Goal: Task Accomplishment & Management: Manage account settings

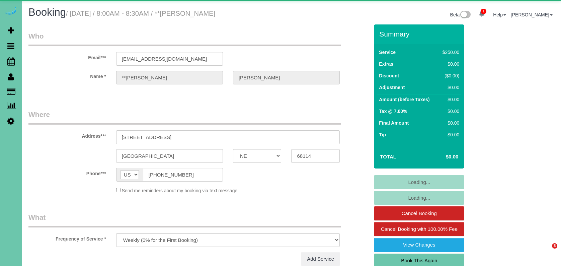
select select "NE"
select select "string:check"
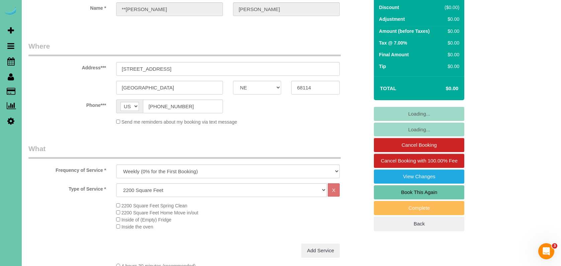
select select "object:903"
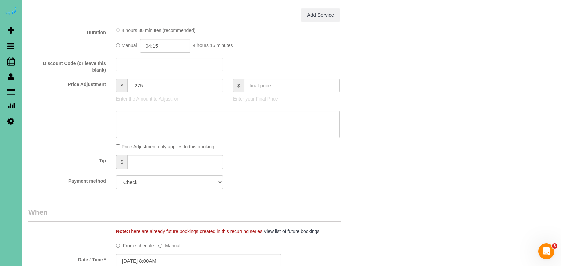
scroll to position [304, 0]
drag, startPoint x: 168, startPoint y: 45, endPoint x: 153, endPoint y: 41, distance: 15.4
click at [152, 44] on input "04:15" at bounding box center [165, 45] width 50 height 14
click at [153, 41] on input "04:15" at bounding box center [165, 45] width 50 height 14
type input "03:15"
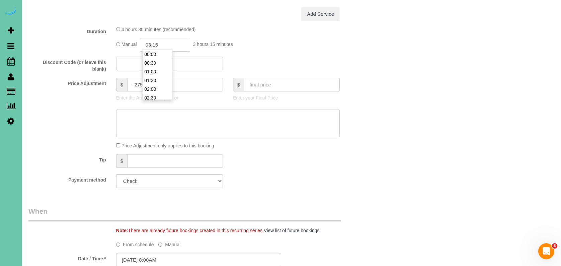
click at [96, 97] on div "Price Adjustment $ -275 Enter the Amount to Adjust, or $ Enter your Final Price" at bounding box center [198, 91] width 350 height 27
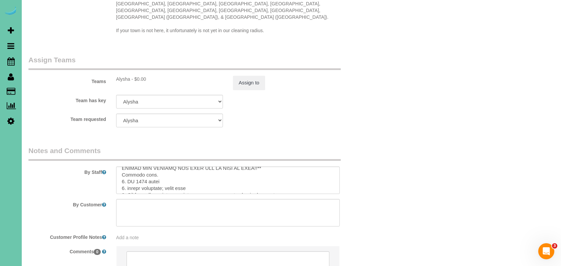
scroll to position [13, 0]
drag, startPoint x: 195, startPoint y: 177, endPoint x: 167, endPoint y: 175, distance: 28.5
click at [167, 175] on textarea at bounding box center [227, 179] width 223 height 27
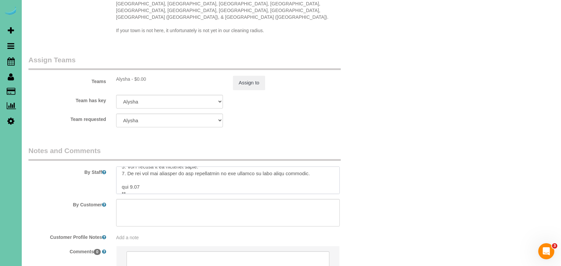
scroll to position [86, 0]
click at [132, 174] on textarea at bounding box center [227, 179] width 223 height 27
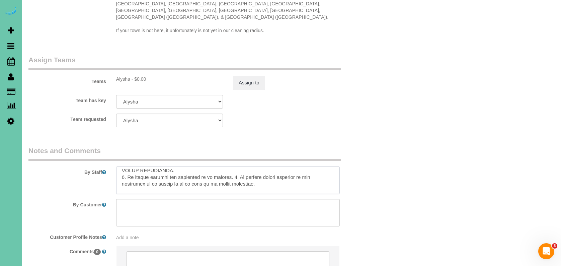
click at [133, 177] on textarea at bounding box center [227, 179] width 223 height 27
type textarea "**DO NOT PUT THE RUG IN BY THE FRONT DOOR DOWN UNLESS THE FLOOR IS DRY!! CLIENT…"
click at [254, 77] on button "Assign to" at bounding box center [249, 83] width 32 height 14
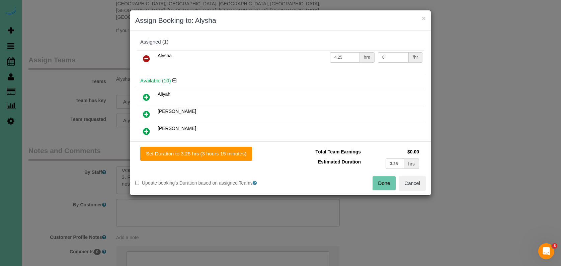
drag, startPoint x: 149, startPoint y: 56, endPoint x: 150, endPoint y: 59, distance: 3.4
click at [149, 56] on icon at bounding box center [146, 59] width 7 height 8
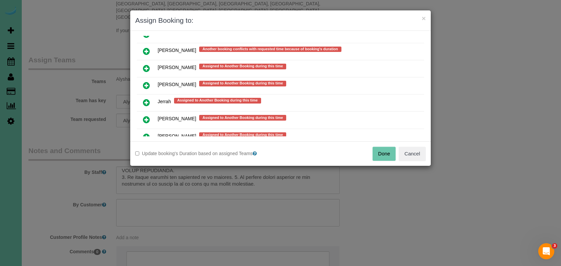
scroll to position [489, 0]
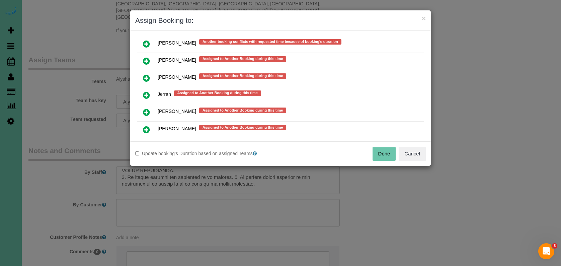
drag, startPoint x: 145, startPoint y: 92, endPoint x: 151, endPoint y: 106, distance: 14.5
click at [145, 92] on icon at bounding box center [146, 95] width 7 height 8
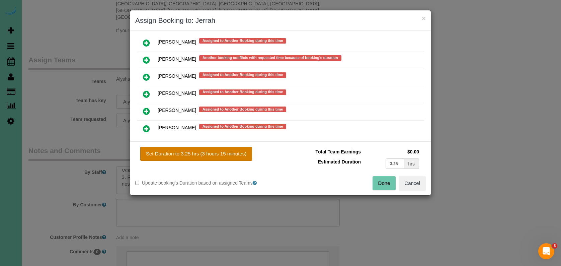
drag, startPoint x: 199, startPoint y: 152, endPoint x: 218, endPoint y: 158, distance: 20.1
click at [199, 152] on button "Set Duration to 3.25 hrs (3 hours 15 minutes)" at bounding box center [196, 153] width 112 height 14
type input "3.25"
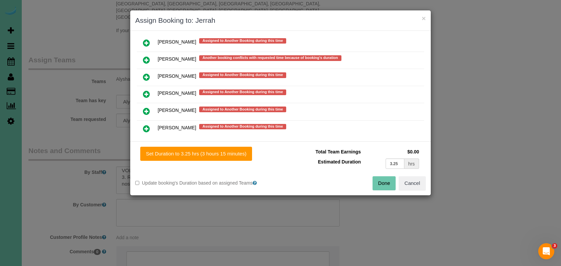
click at [384, 184] on button "Done" at bounding box center [383, 183] width 23 height 14
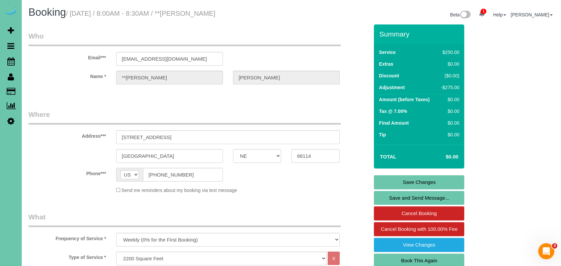
scroll to position [0, 0]
drag, startPoint x: 408, startPoint y: 179, endPoint x: 392, endPoint y: 172, distance: 17.7
click at [407, 180] on link "Save Changes" at bounding box center [419, 182] width 90 height 14
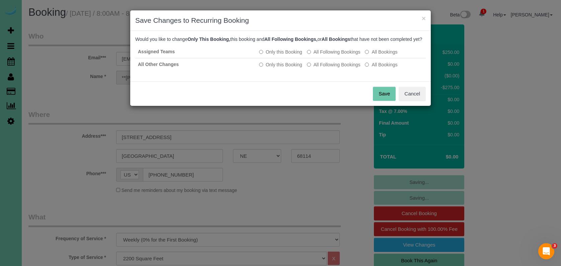
click at [382, 97] on button "Save" at bounding box center [384, 94] width 23 height 14
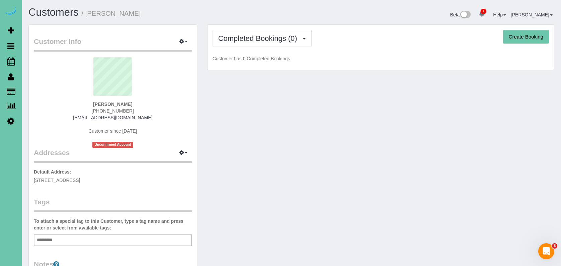
drag, startPoint x: 134, startPoint y: 112, endPoint x: 95, endPoint y: 111, distance: 38.5
click at [95, 111] on div "Briana Ballew (402) 708-8130 brecb2233@gmail.com Customer since 2025 Unconfirme…" at bounding box center [113, 102] width 158 height 90
copy span "(402) 708-8130"
click at [3, 61] on link "Scheduler" at bounding box center [11, 61] width 22 height 15
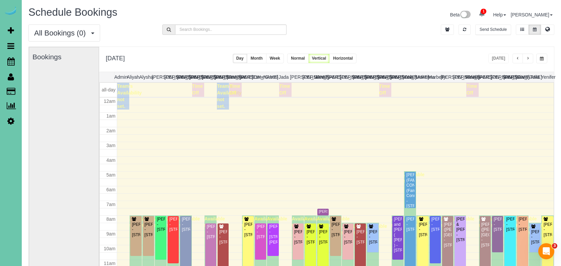
scroll to position [89, 0]
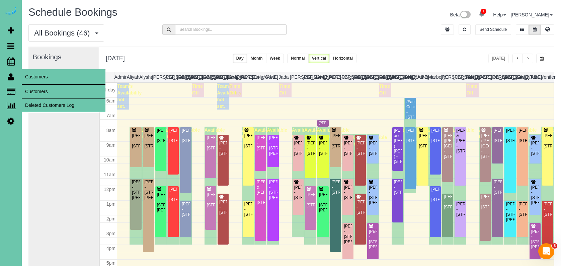
click at [42, 90] on link "Customers" at bounding box center [64, 91] width 84 height 13
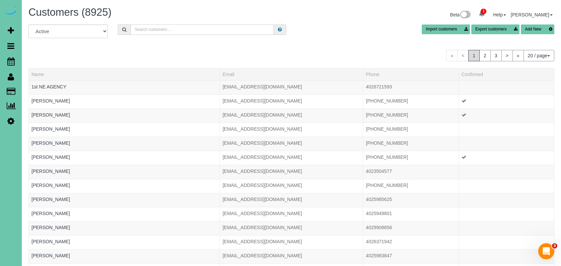
click at [153, 28] on input "text" at bounding box center [201, 29] width 143 height 10
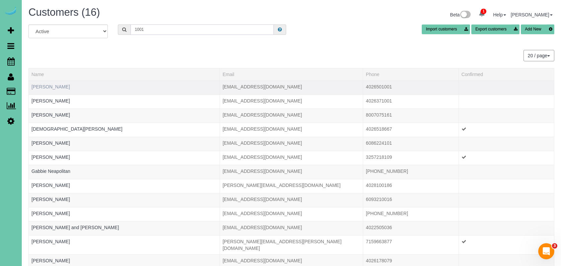
type input "1001"
click at [48, 88] on link "Beau Blanke" at bounding box center [50, 86] width 38 height 5
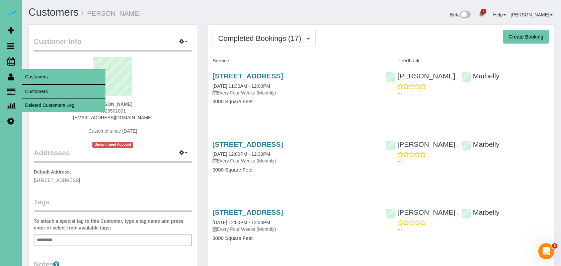
click at [34, 88] on link "Customers" at bounding box center [64, 91] width 84 height 13
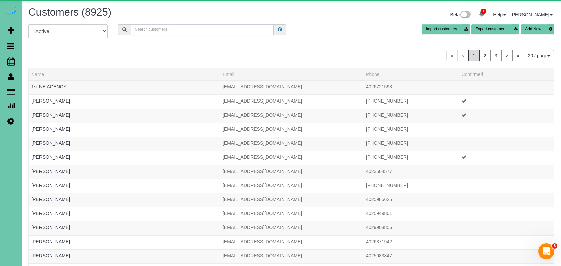
click at [165, 30] on input "text" at bounding box center [201, 29] width 143 height 10
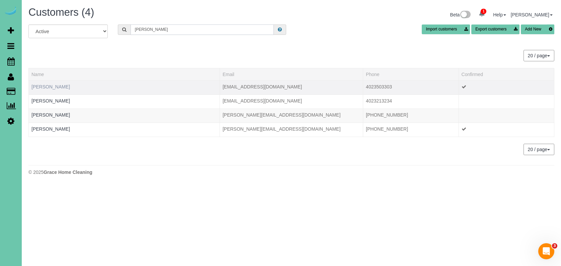
type input "josh w"
click at [54, 87] on link "Josh Waldron" at bounding box center [50, 86] width 38 height 5
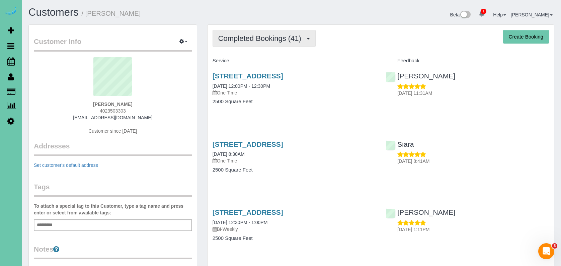
click at [244, 34] on span "Completed Bookings (41)" at bounding box center [261, 38] width 86 height 8
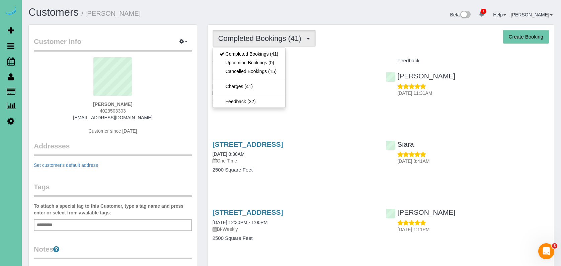
click at [336, 60] on h4 "Service" at bounding box center [293, 61] width 163 height 6
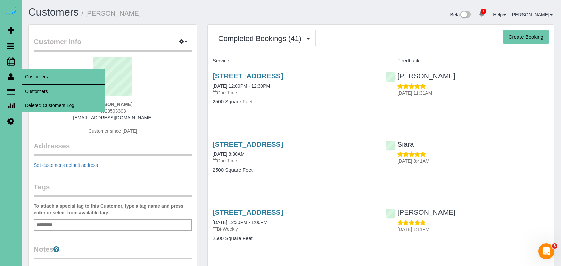
click at [31, 87] on link "Customers" at bounding box center [64, 91] width 84 height 13
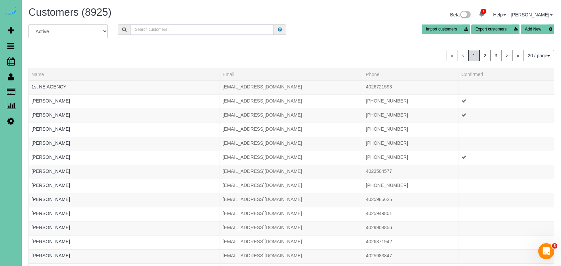
drag, startPoint x: 142, startPoint y: 29, endPoint x: 183, endPoint y: 41, distance: 42.2
click at [142, 29] on input "text" at bounding box center [201, 29] width 143 height 10
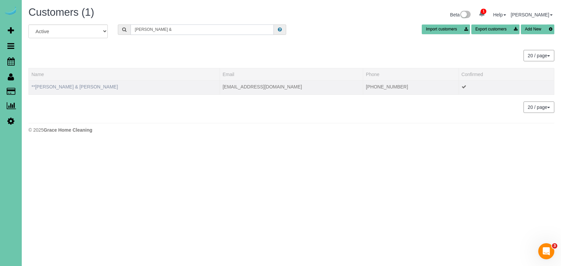
type input "Terry &"
click at [52, 85] on link "**Terry & Joy Johnson" at bounding box center [74, 86] width 86 height 5
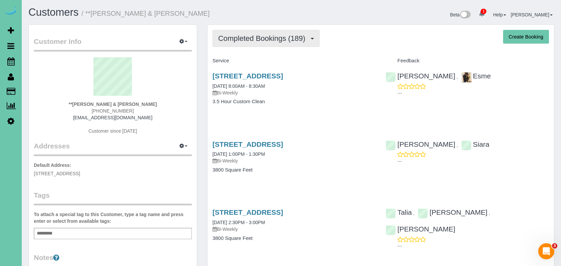
click at [245, 40] on span "Completed Bookings (189)" at bounding box center [263, 38] width 90 height 8
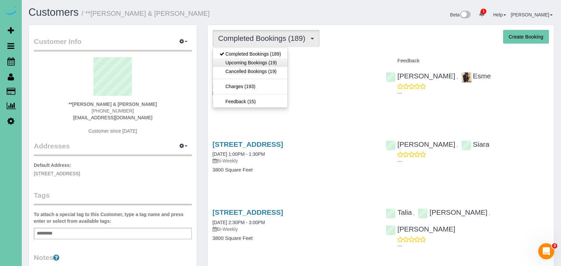
click at [245, 64] on link "Upcoming Bookings (19)" at bounding box center [250, 62] width 75 height 9
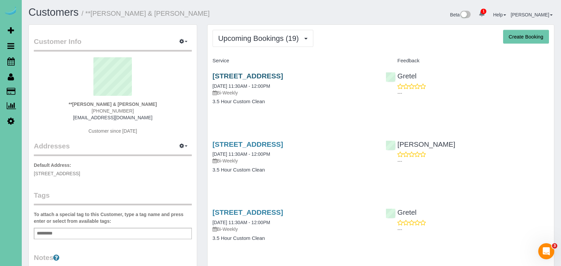
click at [247, 74] on link "3013 N 185th Street, Elkhorn, NE 68022" at bounding box center [247, 76] width 71 height 8
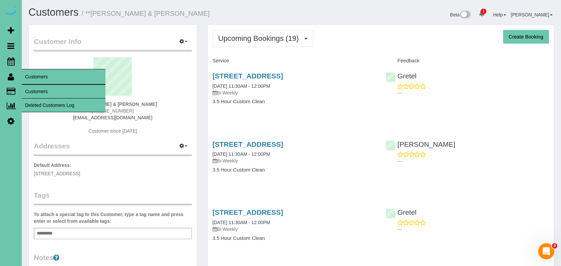
click at [39, 87] on link "Customers" at bounding box center [64, 91] width 84 height 13
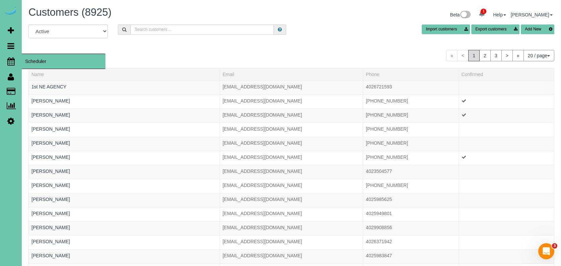
click at [12, 62] on icon at bounding box center [10, 61] width 7 height 8
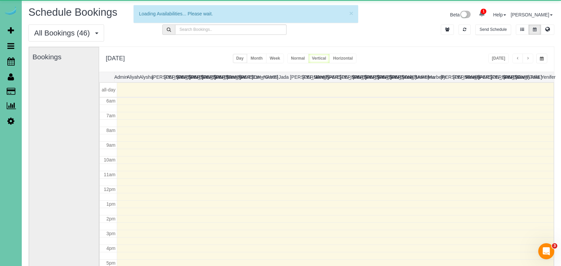
scroll to position [89, 0]
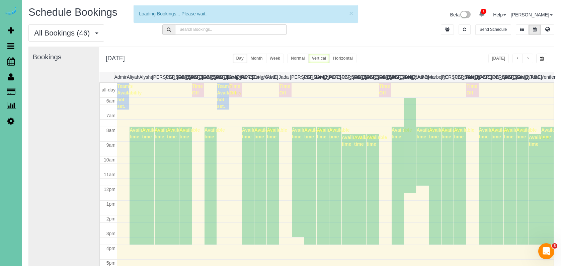
click at [543, 56] on button "button" at bounding box center [541, 59] width 11 height 10
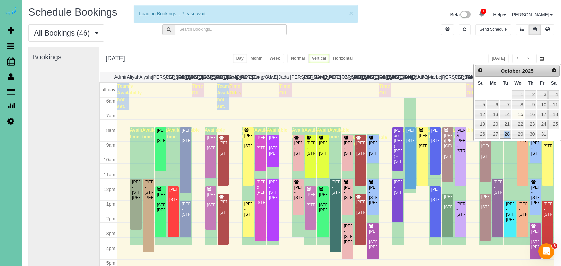
click at [506, 132] on link "28" at bounding box center [505, 133] width 11 height 9
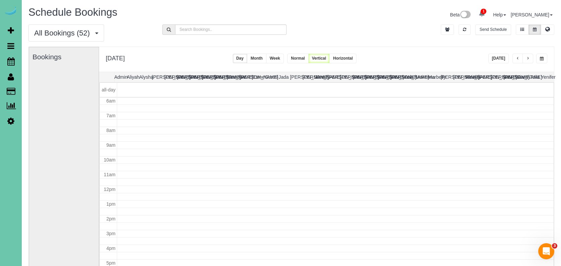
click at [518, 61] on button "button" at bounding box center [517, 59] width 11 height 10
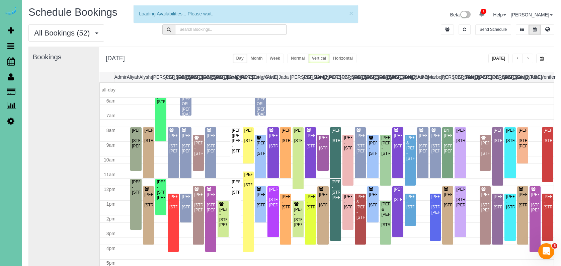
click at [528, 59] on span "button" at bounding box center [527, 59] width 3 height 4
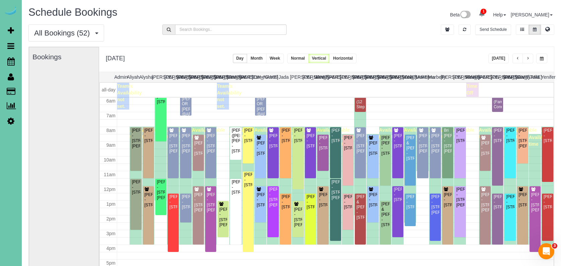
click at [528, 59] on span "button" at bounding box center [527, 59] width 3 height 4
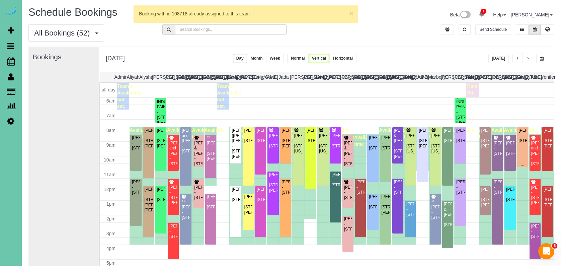
click at [523, 143] on div "Flora Tiedt - 2568 S 125th Ave, Omaha, NE 68144" at bounding box center [522, 135] width 8 height 15
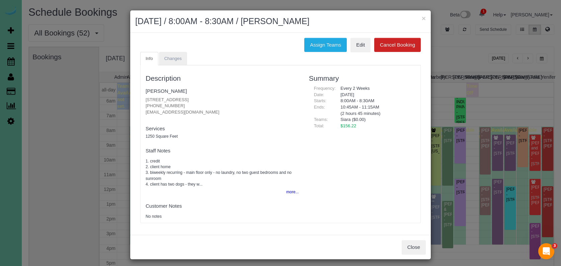
click at [172, 58] on span "Changes" at bounding box center [172, 58] width 17 height 5
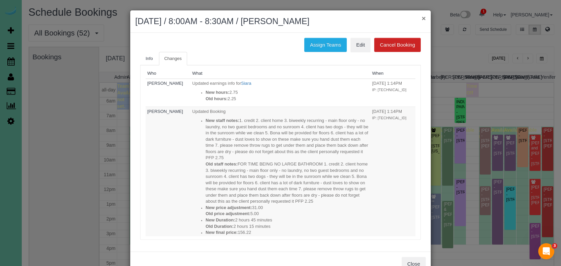
click at [422, 18] on button "×" at bounding box center [423, 18] width 4 height 7
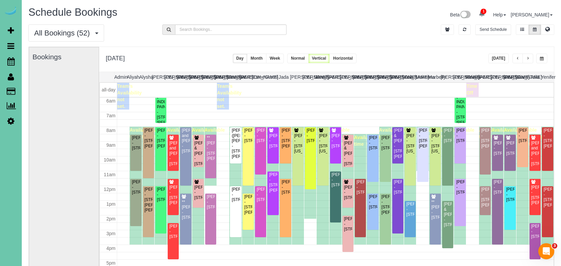
click at [544, 58] on button "button" at bounding box center [541, 59] width 11 height 10
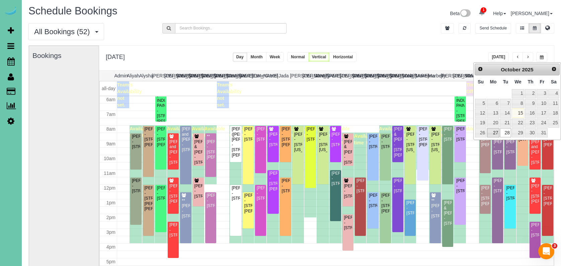
click at [489, 129] on link "27" at bounding box center [493, 132] width 12 height 9
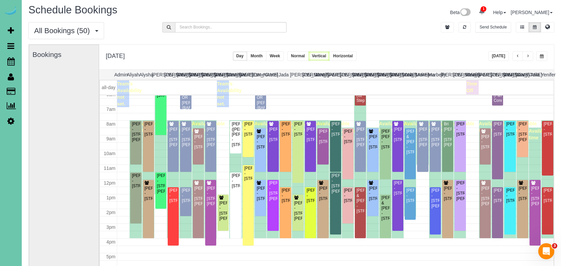
scroll to position [91, 0]
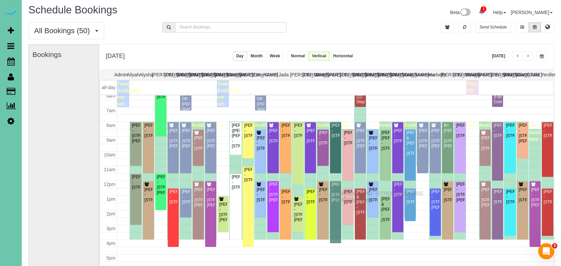
drag, startPoint x: 335, startPoint y: 186, endPoint x: 335, endPoint y: 192, distance: 5.7
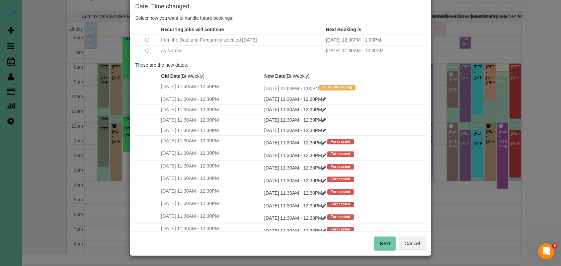
scroll to position [34, 0]
click at [385, 245] on button "Next" at bounding box center [385, 243] width 22 height 14
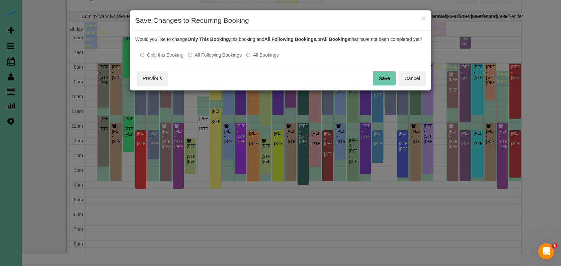
scroll to position [0, 0]
click at [385, 85] on button "Save" at bounding box center [384, 78] width 23 height 14
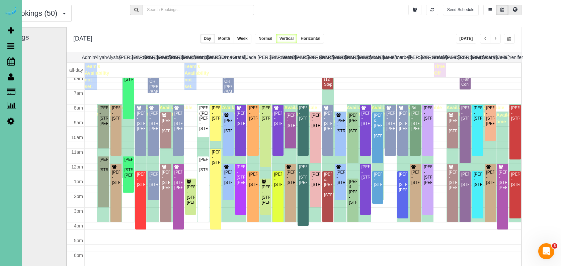
scroll to position [20, 47]
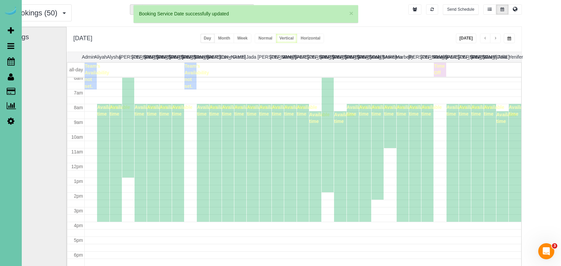
click at [507, 36] on span "button" at bounding box center [509, 38] width 4 height 4
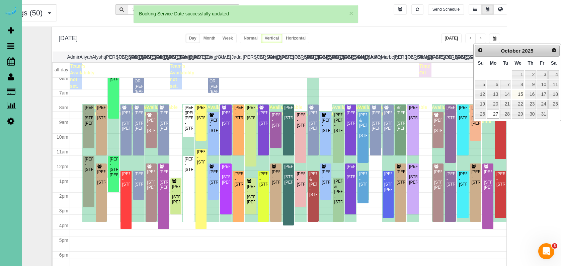
scroll to position [91, 0]
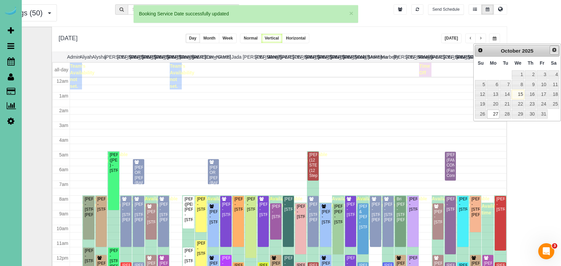
drag, startPoint x: 552, startPoint y: 50, endPoint x: 448, endPoint y: 89, distance: 111.1
click at [551, 52] on span "Next" at bounding box center [553, 49] width 5 height 5
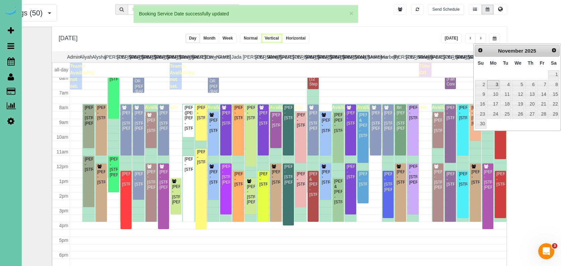
click at [494, 85] on link "3" at bounding box center [493, 84] width 12 height 9
type input "**********"
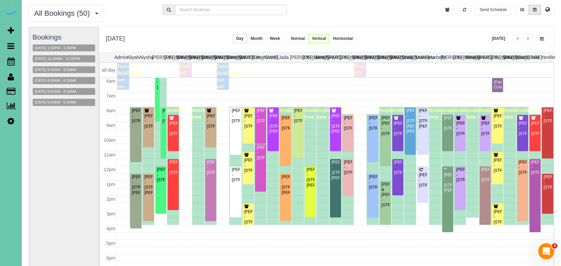
scroll to position [21, 0]
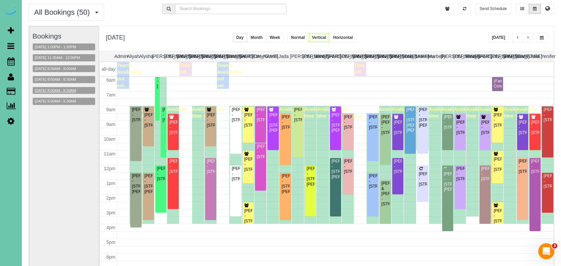
click at [70, 90] on button "11/03/2025 8:00AM - 8:30AM" at bounding box center [55, 90] width 45 height 7
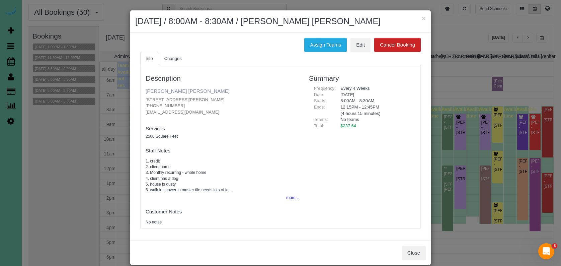
click at [161, 90] on link "Amanda JoLee" at bounding box center [187, 91] width 84 height 6
click at [422, 17] on button "×" at bounding box center [423, 18] width 4 height 7
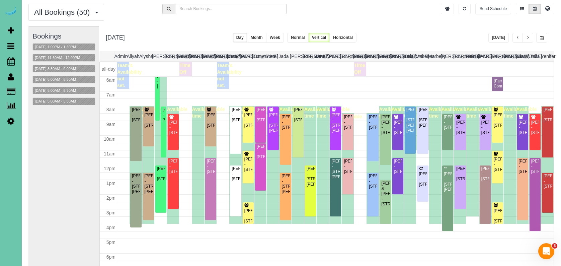
scroll to position [47, 0]
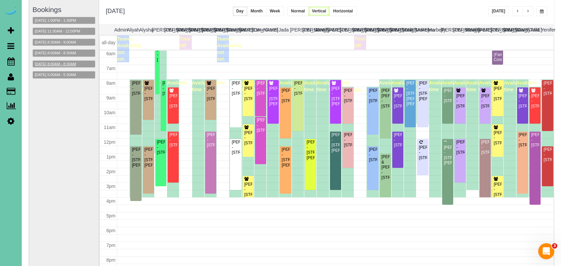
click at [65, 63] on button "11/03/2025 8:00AM - 8:30AM" at bounding box center [55, 64] width 45 height 7
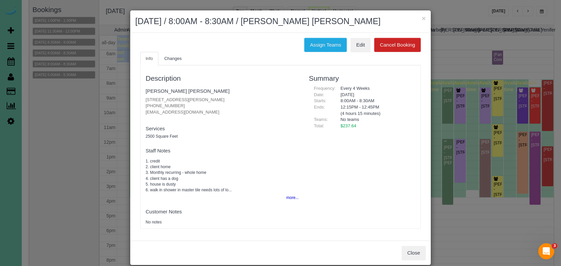
drag, startPoint x: 328, startPoint y: 44, endPoint x: 299, endPoint y: 43, distance: 28.4
click at [328, 44] on button "Assign Teams" at bounding box center [325, 45] width 42 height 14
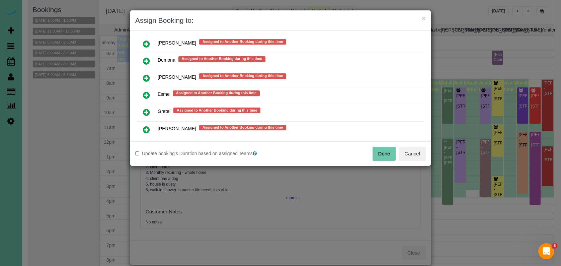
scroll to position [488, 0]
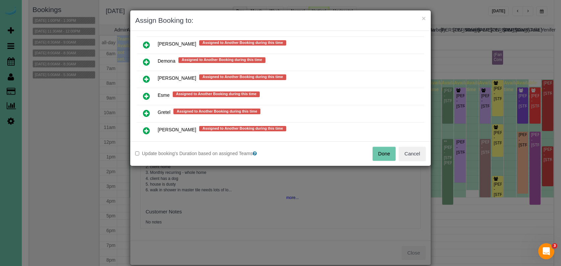
drag, startPoint x: 144, startPoint y: 110, endPoint x: 147, endPoint y: 116, distance: 7.1
click at [144, 110] on icon at bounding box center [146, 113] width 7 height 8
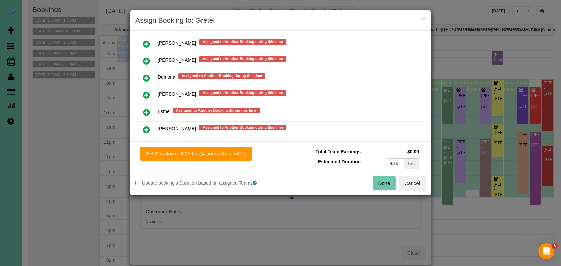
drag, startPoint x: 190, startPoint y: 154, endPoint x: 254, endPoint y: 160, distance: 63.8
click at [191, 154] on button "Set Duration to 4.25 hrs (4 hours 15 minutes)" at bounding box center [196, 153] width 112 height 14
type input "4.25"
click at [391, 184] on button "Done" at bounding box center [383, 183] width 23 height 14
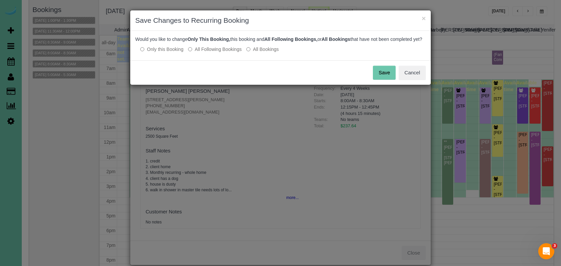
click at [385, 77] on button "Save" at bounding box center [384, 73] width 23 height 14
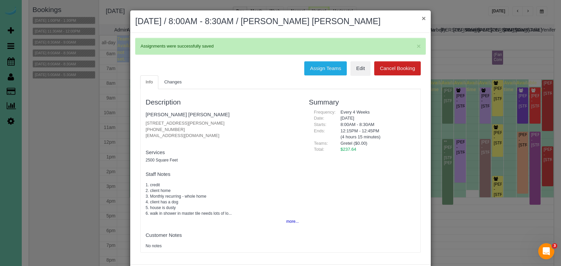
click at [424, 18] on button "×" at bounding box center [423, 18] width 4 height 7
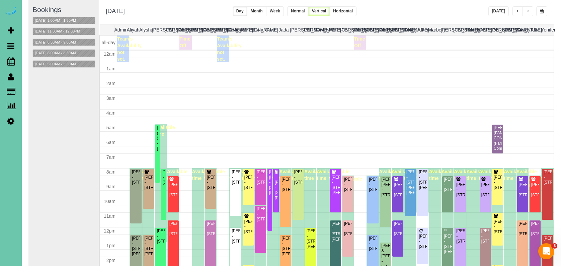
scroll to position [89, 0]
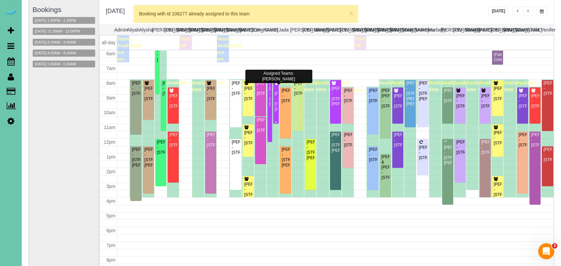
click at [275, 104] on div "Audra Rodgers - 17312 Wirt St, Omaha, NE 68116" at bounding box center [275, 101] width 3 height 21
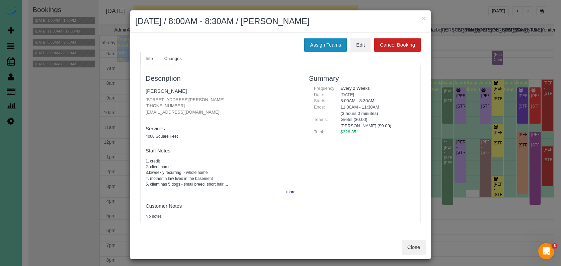
click at [322, 40] on button "Assign Teams" at bounding box center [325, 45] width 42 height 14
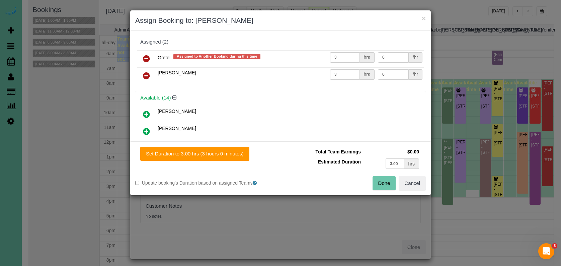
drag, startPoint x: 149, startPoint y: 58, endPoint x: 150, endPoint y: 67, distance: 9.4
click at [149, 58] on icon at bounding box center [146, 59] width 7 height 8
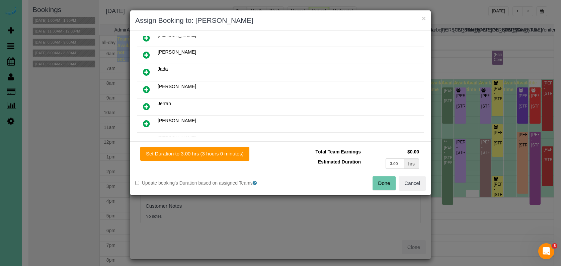
scroll to position [56, 0]
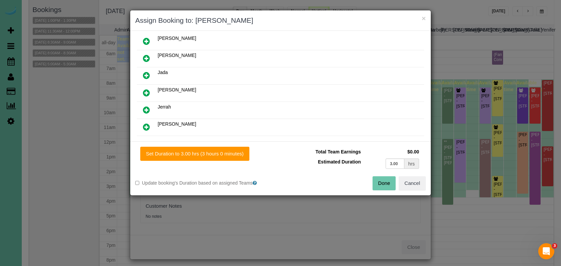
drag, startPoint x: 413, startPoint y: 183, endPoint x: 413, endPoint y: 204, distance: 20.7
click at [412, 185] on button "Cancel" at bounding box center [411, 183] width 27 height 14
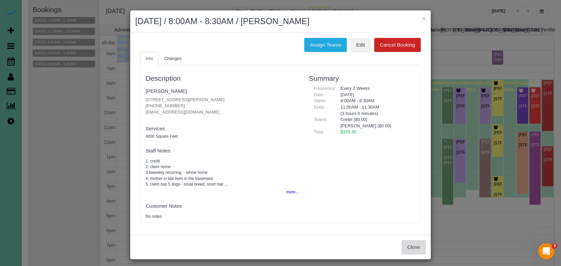
click at [409, 248] on button "Close" at bounding box center [413, 247] width 24 height 14
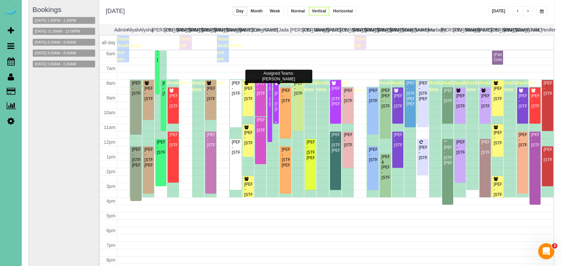
click at [275, 107] on div "Audra Rodgers - 17312 Wirt St, Omaha, NE 68116" at bounding box center [275, 101] width 3 height 21
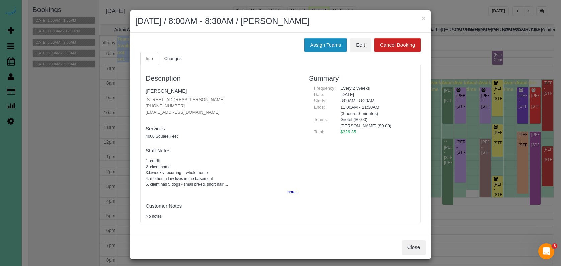
click at [326, 38] on button "Assign Teams" at bounding box center [325, 45] width 42 height 14
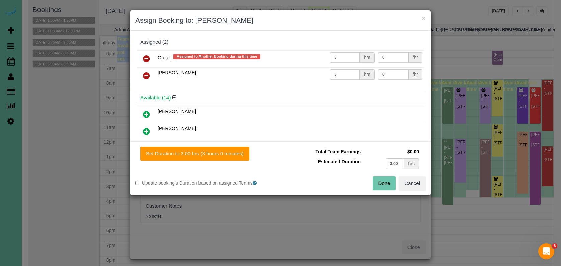
drag, startPoint x: 146, startPoint y: 56, endPoint x: 144, endPoint y: 68, distance: 11.5
click at [146, 56] on icon at bounding box center [146, 59] width 7 height 8
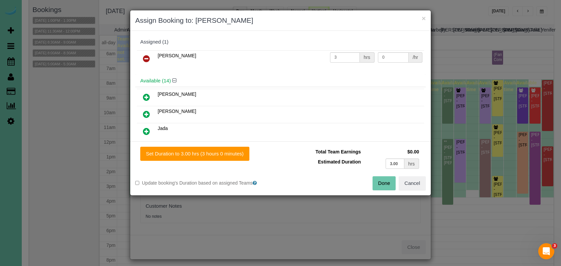
drag, startPoint x: 144, startPoint y: 110, endPoint x: 153, endPoint y: 117, distance: 10.9
click at [144, 111] on icon at bounding box center [146, 114] width 7 height 8
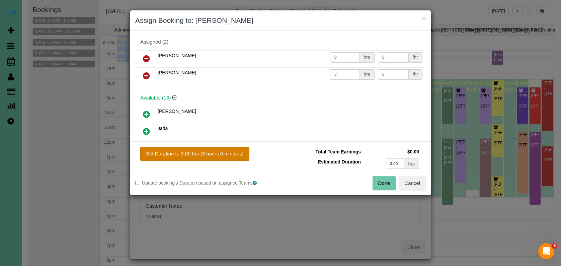
click at [230, 157] on button "Set Duration to 3.00 hrs (3 hours 0 minutes)" at bounding box center [194, 153] width 109 height 14
type input "3.00"
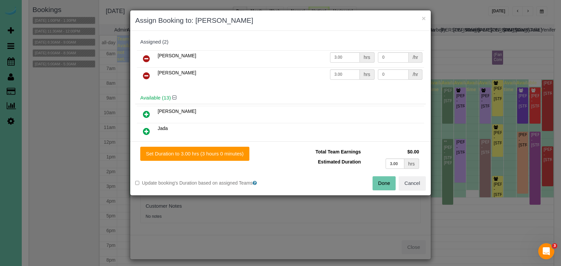
click at [385, 183] on button "Done" at bounding box center [383, 183] width 23 height 14
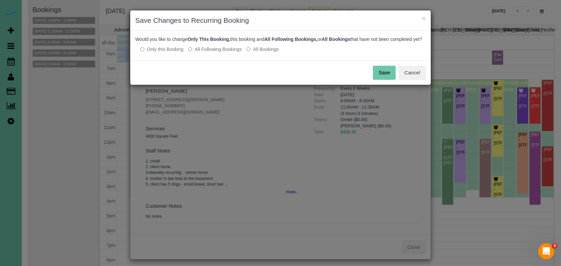
drag, startPoint x: 385, startPoint y: 76, endPoint x: 382, endPoint y: 70, distance: 7.1
click at [385, 76] on button "Save" at bounding box center [384, 73] width 23 height 14
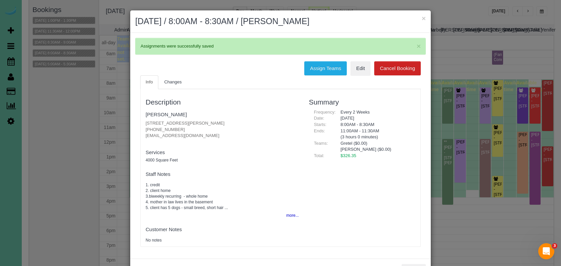
drag, startPoint x: 423, startPoint y: 18, endPoint x: 377, endPoint y: 23, distance: 45.7
click at [423, 18] on button "×" at bounding box center [423, 18] width 4 height 7
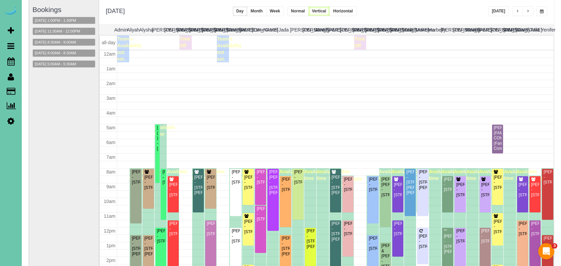
scroll to position [89, 0]
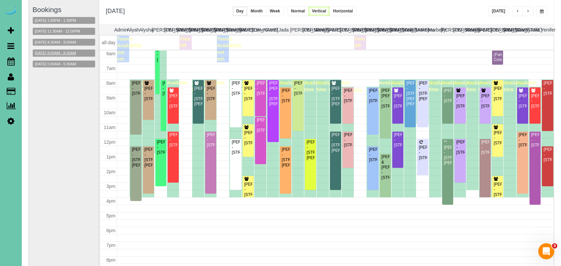
click at [63, 53] on button "11/03/2025 8:00AM - 8:30AM" at bounding box center [55, 52] width 45 height 7
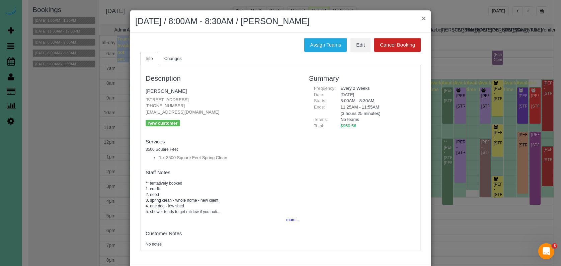
click at [423, 20] on button "×" at bounding box center [423, 18] width 4 height 7
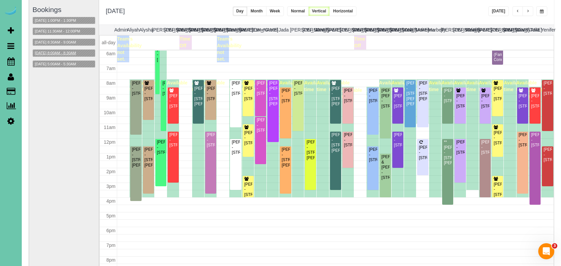
click at [61, 55] on button "11/03/2025 8:00AM - 8:30AM" at bounding box center [55, 52] width 45 height 7
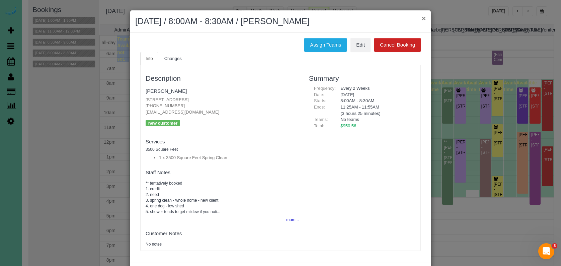
click at [424, 19] on button "×" at bounding box center [423, 18] width 4 height 7
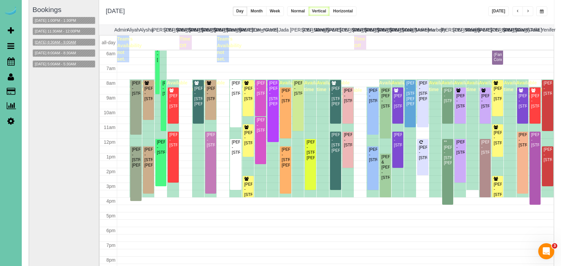
click at [66, 39] on button "11/03/2025 8:30AM - 9:00AM" at bounding box center [55, 42] width 45 height 7
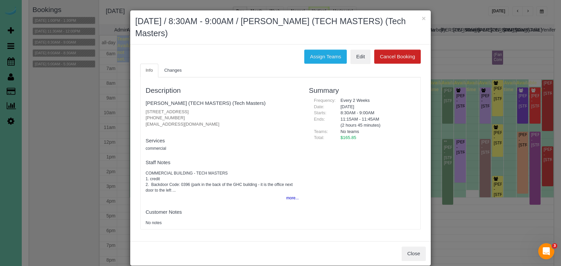
click at [421, 18] on button "×" at bounding box center [423, 18] width 4 height 7
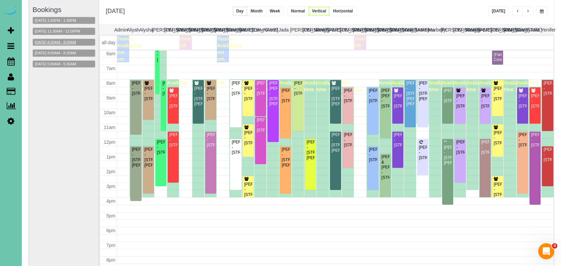
click at [61, 41] on button "11/03/2025 8:30AM - 9:00AM" at bounding box center [55, 42] width 45 height 7
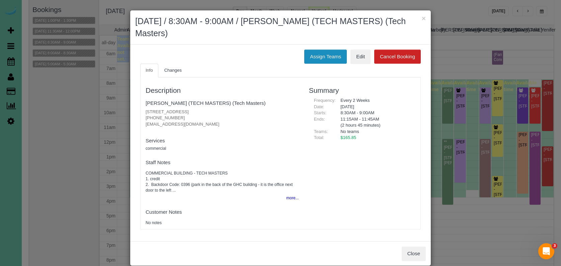
click at [320, 49] on button "Assign Teams" at bounding box center [325, 56] width 42 height 14
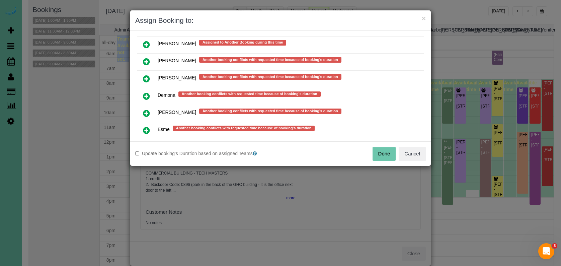
scroll to position [298, 0]
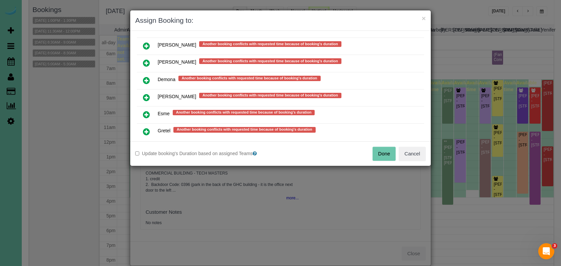
click at [144, 110] on icon at bounding box center [146, 114] width 7 height 8
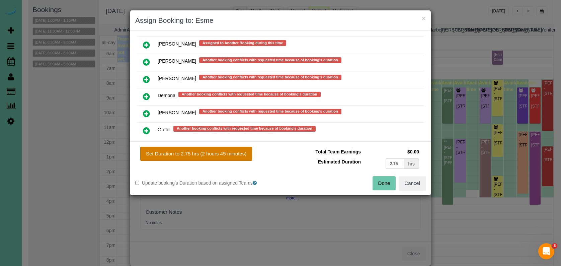
click at [188, 156] on button "Set Duration to 2.75 hrs (2 hours 45 minutes)" at bounding box center [196, 153] width 112 height 14
type input "2.75"
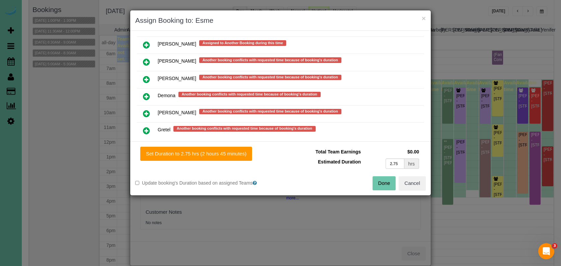
click at [380, 184] on button "Done" at bounding box center [383, 183] width 23 height 14
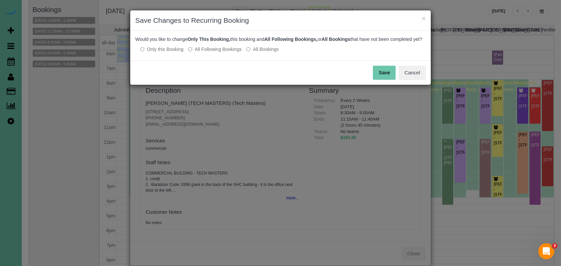
click at [386, 80] on button "Save" at bounding box center [384, 73] width 23 height 14
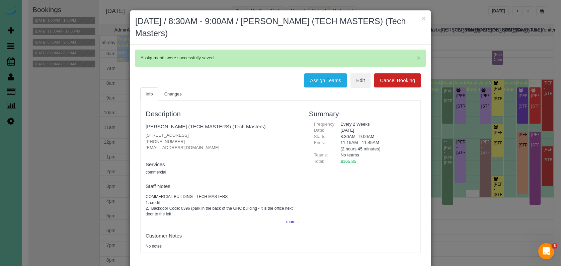
drag, startPoint x: 425, startPoint y: 17, endPoint x: 421, endPoint y: 19, distance: 4.0
click at [425, 17] on button "×" at bounding box center [423, 18] width 4 height 7
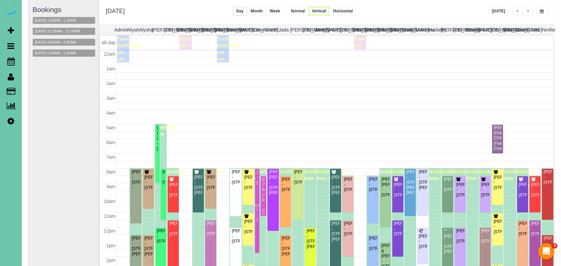
scroll to position [89, 0]
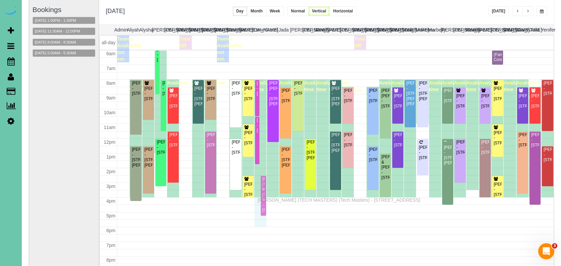
drag, startPoint x: 264, startPoint y: 112, endPoint x: 259, endPoint y: 199, distance: 87.1
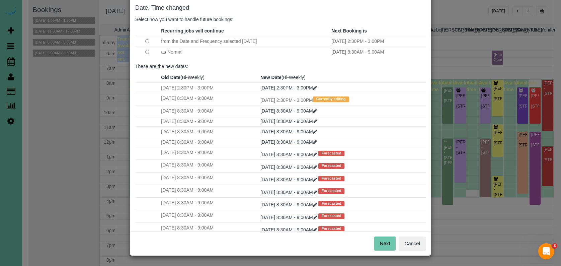
scroll to position [34, 0]
click at [384, 247] on button "Next" at bounding box center [385, 243] width 22 height 14
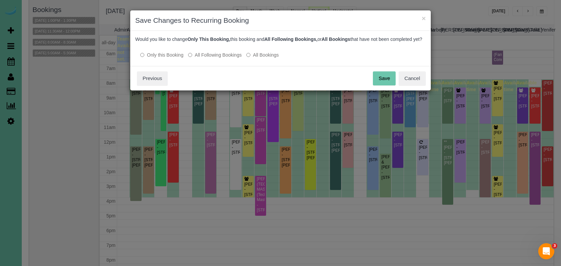
click at [388, 84] on button "Save" at bounding box center [384, 78] width 23 height 14
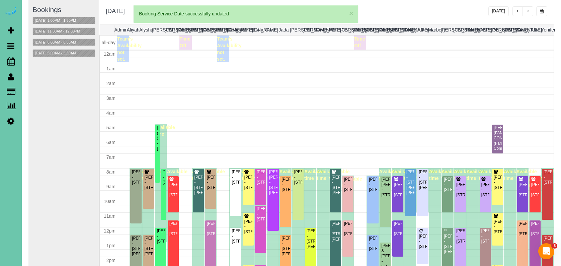
scroll to position [89, 0]
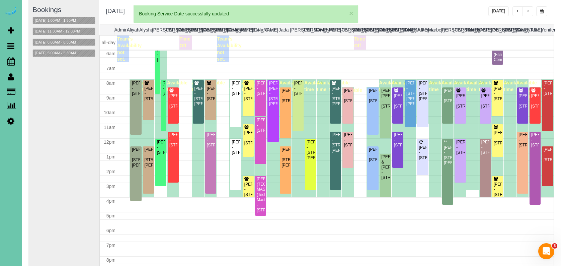
click at [68, 40] on button "11/03/2025 8:00AM - 8:30AM" at bounding box center [55, 42] width 45 height 7
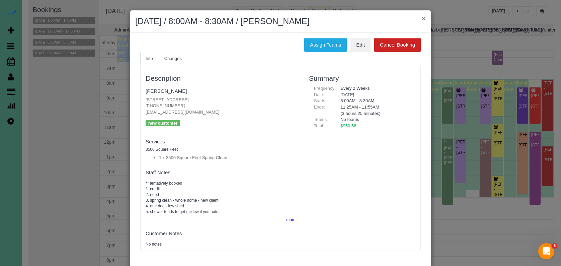
click at [423, 18] on button "×" at bounding box center [423, 18] width 4 height 7
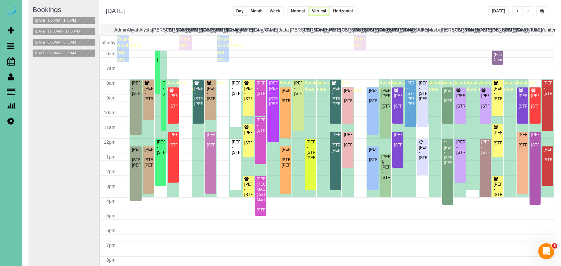
click at [59, 41] on button "11/03/2025 8:00AM - 8:30AM" at bounding box center [55, 42] width 45 height 7
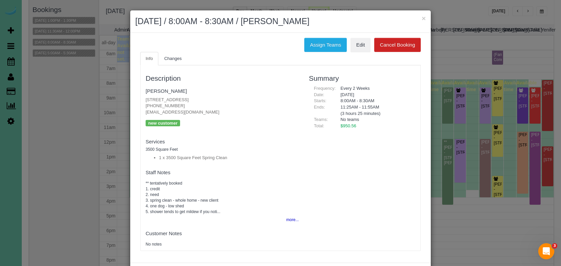
click at [297, 215] on button "more..." at bounding box center [290, 220] width 16 height 10
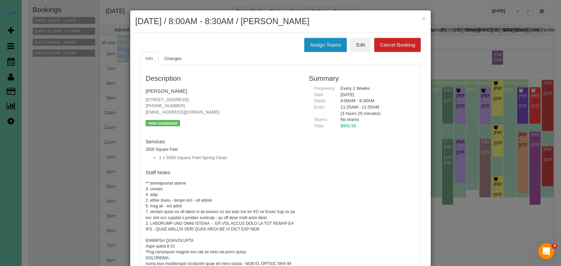
scroll to position [0, 0]
click at [316, 40] on button "Assign Teams" at bounding box center [325, 45] width 42 height 14
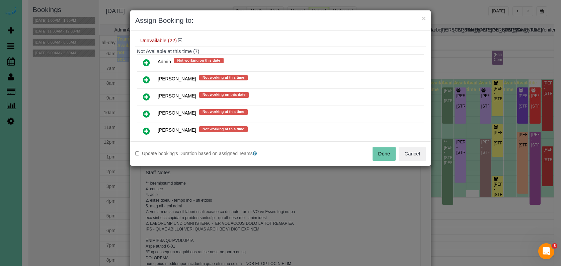
scroll to position [276, 0]
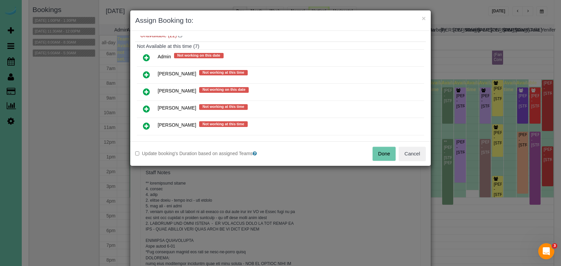
click at [147, 88] on icon at bounding box center [146, 92] width 7 height 8
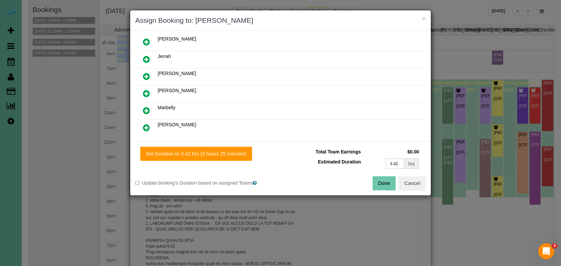
scroll to position [89, 0]
click at [144, 107] on icon at bounding box center [146, 111] width 7 height 8
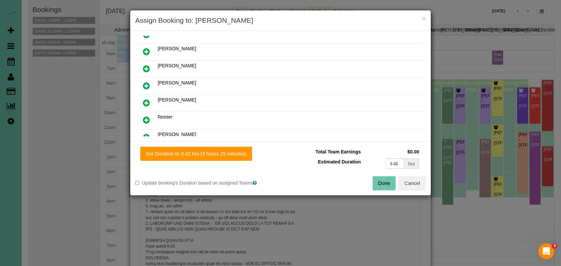
scroll to position [136, 0]
click at [147, 119] on icon at bounding box center [146, 120] width 7 height 8
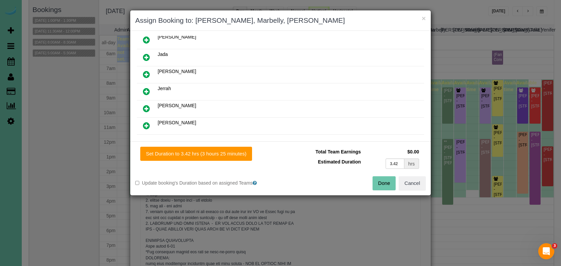
scroll to position [88, 0]
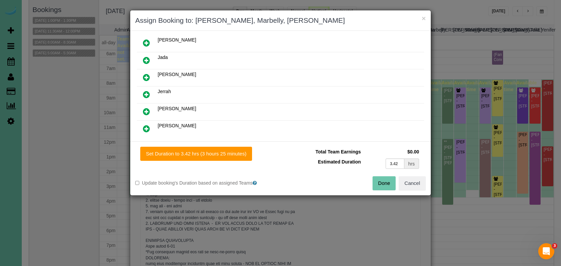
click at [146, 76] on icon at bounding box center [146, 77] width 7 height 8
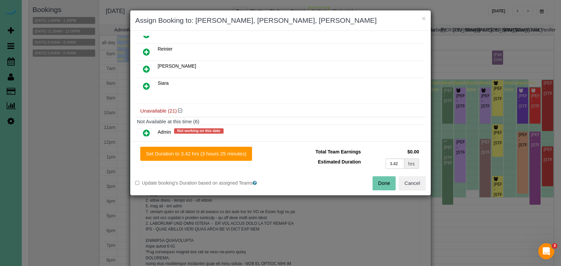
scroll to position [233, 0]
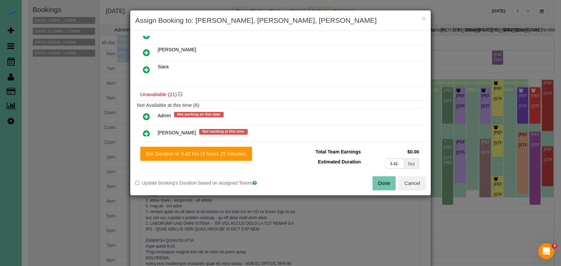
click at [144, 117] on icon at bounding box center [146, 116] width 7 height 8
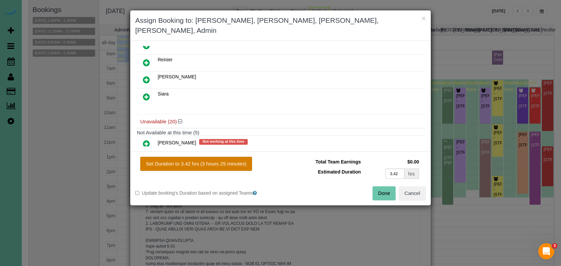
click at [178, 157] on button "Set Duration to 3.42 hrs (3 hours 25 minutes)" at bounding box center [196, 164] width 112 height 14
type input "3.42"
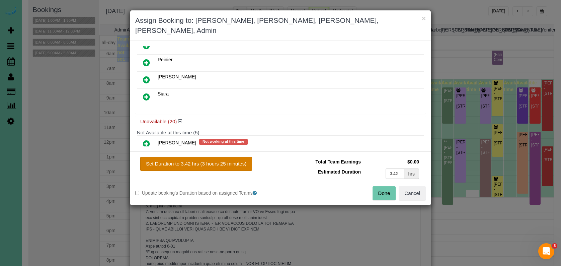
type input "3.42"
drag, startPoint x: 397, startPoint y: 164, endPoint x: 416, endPoint y: 164, distance: 19.7
click at [397, 168] on input "3.42" at bounding box center [394, 173] width 19 height 10
type input "3.5"
click at [242, 157] on button "Set Duration to 3.50 hrs (3 hours 30 minutes)" at bounding box center [196, 164] width 112 height 14
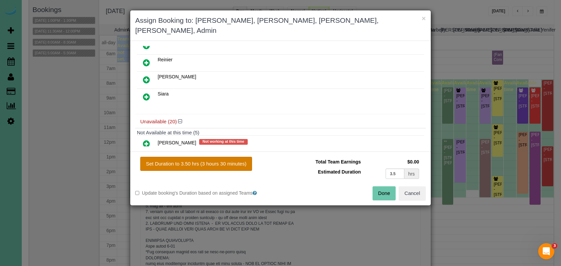
type input "3.50"
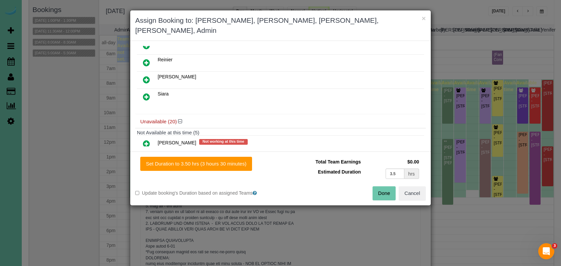
click at [389, 186] on button "Done" at bounding box center [383, 193] width 23 height 14
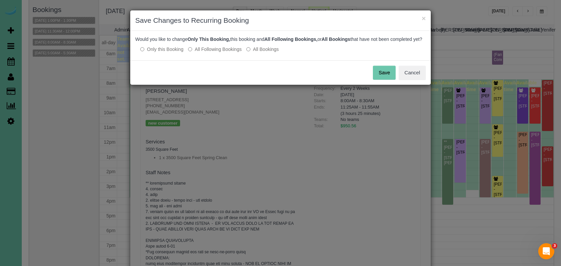
click at [379, 78] on button "Save" at bounding box center [384, 73] width 23 height 14
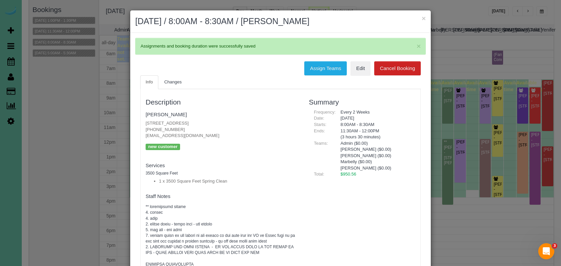
drag, startPoint x: 424, startPoint y: 18, endPoint x: 421, endPoint y: 22, distance: 4.5
click at [424, 18] on button "×" at bounding box center [423, 18] width 4 height 7
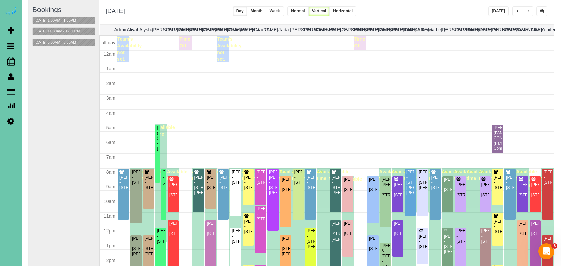
scroll to position [89, 0]
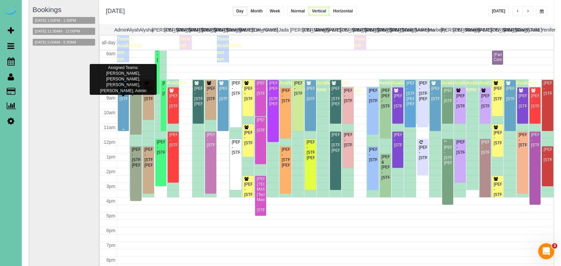
click at [122, 96] on div "Liz Plath - 2738 N 181 St, Omaha, NE 68022" at bounding box center [123, 93] width 8 height 15
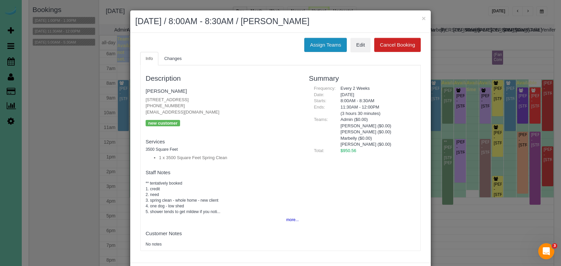
click at [331, 42] on button "Assign Teams" at bounding box center [325, 45] width 42 height 14
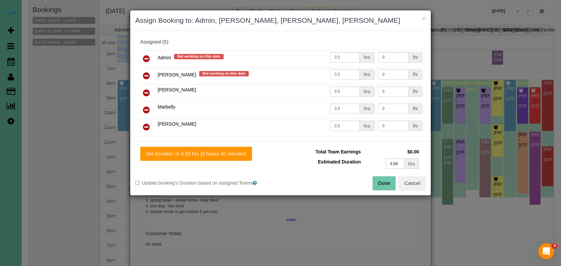
click at [148, 57] on icon at bounding box center [146, 59] width 7 height 8
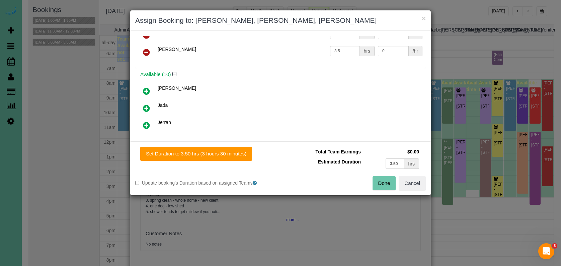
scroll to position [92, 0]
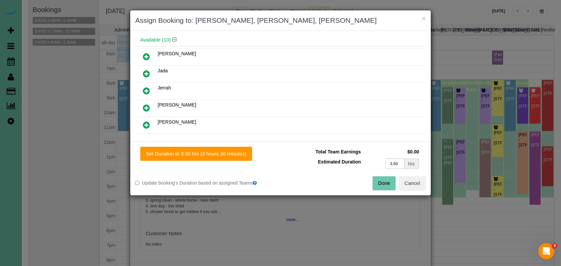
click at [146, 92] on icon at bounding box center [146, 91] width 7 height 8
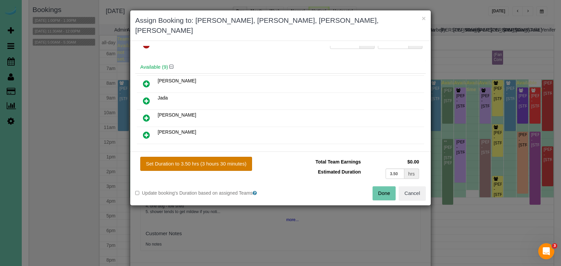
click at [242, 157] on button "Set Duration to 3.50 hrs (3 hours 30 minutes)" at bounding box center [196, 164] width 112 height 14
type input "3.50"
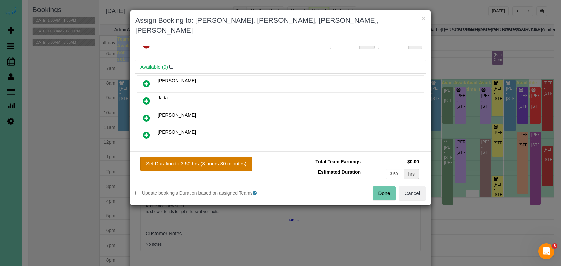
type input "3.50"
click at [392, 186] on button "Done" at bounding box center [383, 193] width 23 height 14
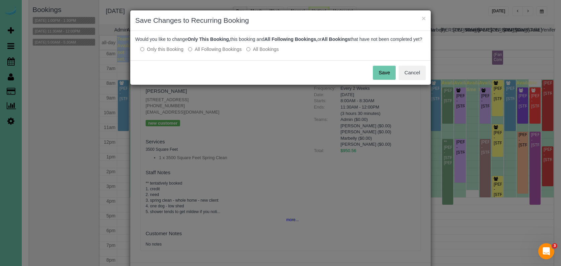
click at [386, 80] on button "Save" at bounding box center [384, 73] width 23 height 14
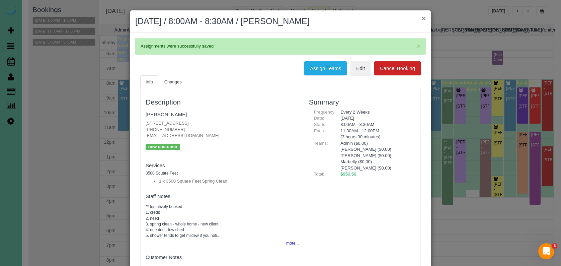
click at [423, 19] on button "×" at bounding box center [423, 18] width 4 height 7
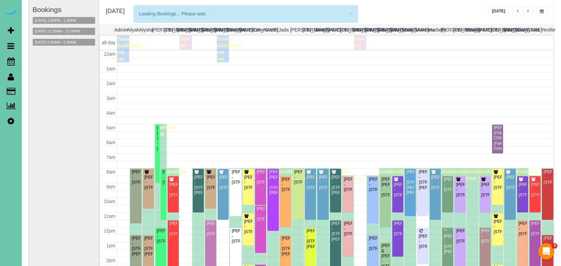
scroll to position [89, 0]
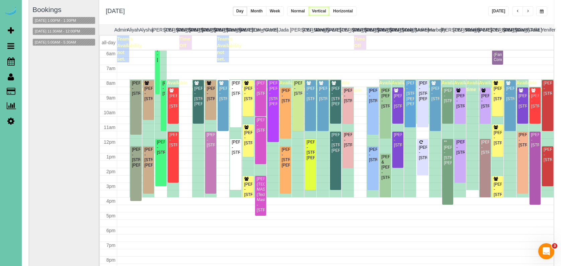
click at [59, 26] on div "Bookings 11/03/2025 1:00PM - 1:30PM 11/03/2025 11:30AM - 12:00PM 11/03/2025 5:0…" at bounding box center [63, 133] width 63 height 267
click at [57, 30] on button "11/03/2025 11:30AM - 12:00PM" at bounding box center [57, 31] width 49 height 7
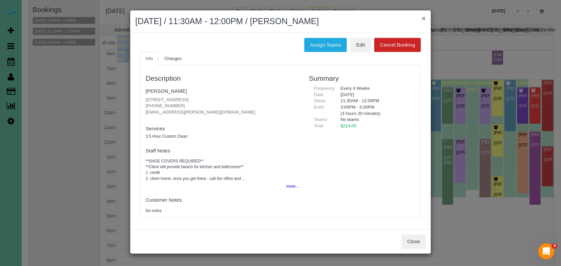
click at [423, 20] on button "×" at bounding box center [423, 18] width 4 height 7
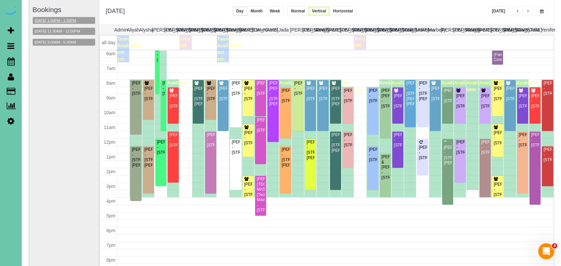
click at [70, 20] on button "11/03/2025 1:00PM - 1:30PM" at bounding box center [55, 20] width 45 height 7
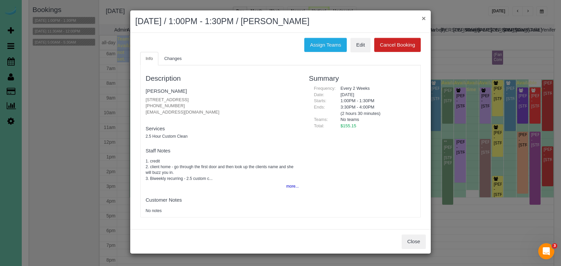
click at [424, 18] on button "×" at bounding box center [423, 18] width 4 height 7
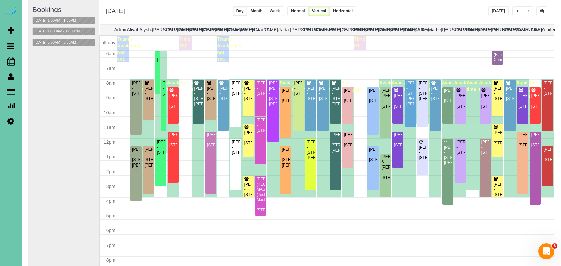
click at [81, 31] on button "11/03/2025 11:30AM - 12:00PM" at bounding box center [57, 31] width 49 height 7
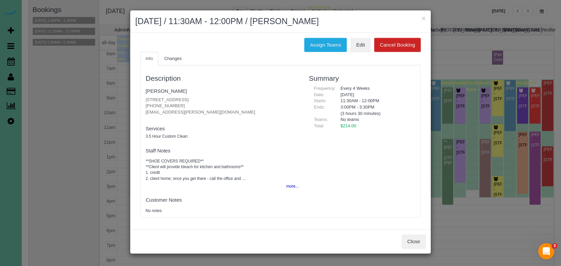
click at [422, 19] on button "×" at bounding box center [423, 18] width 4 height 7
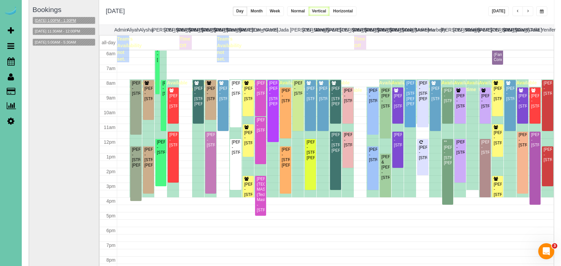
click at [70, 19] on button "11/03/2025 1:00PM - 1:30PM" at bounding box center [55, 20] width 45 height 7
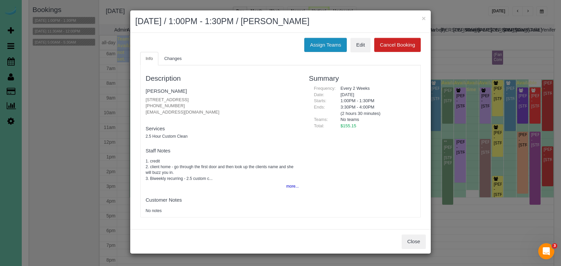
click at [319, 42] on button "Assign Teams" at bounding box center [325, 45] width 42 height 14
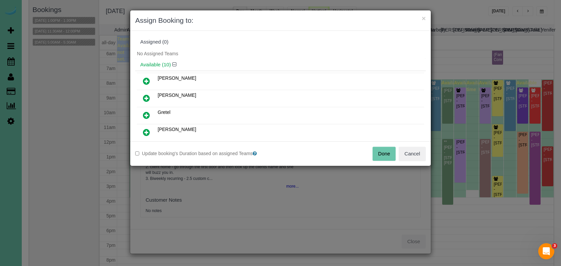
drag, startPoint x: 149, startPoint y: 113, endPoint x: 156, endPoint y: 120, distance: 10.2
click at [148, 113] on icon at bounding box center [146, 115] width 7 height 8
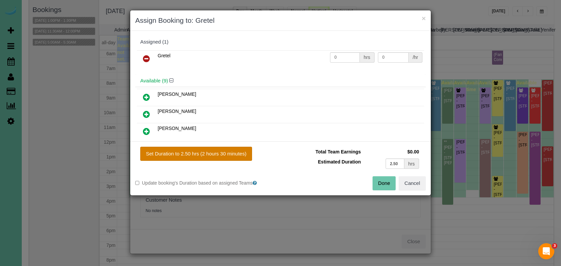
drag, startPoint x: 211, startPoint y: 156, endPoint x: 221, endPoint y: 156, distance: 10.0
click at [213, 156] on button "Set Duration to 2.50 hrs (2 hours 30 minutes)" at bounding box center [196, 153] width 112 height 14
type input "2.50"
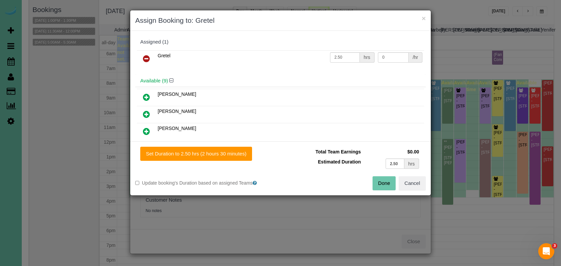
drag, startPoint x: 385, startPoint y: 182, endPoint x: 377, endPoint y: 173, distance: 11.6
click at [385, 182] on button "Done" at bounding box center [383, 183] width 23 height 14
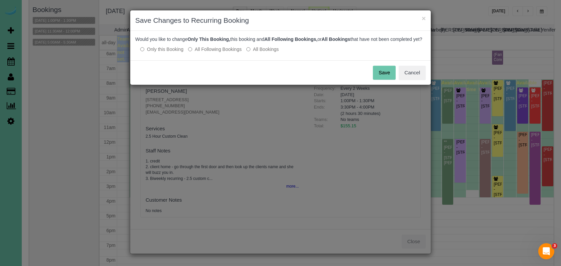
click at [385, 74] on button "Save" at bounding box center [384, 73] width 23 height 14
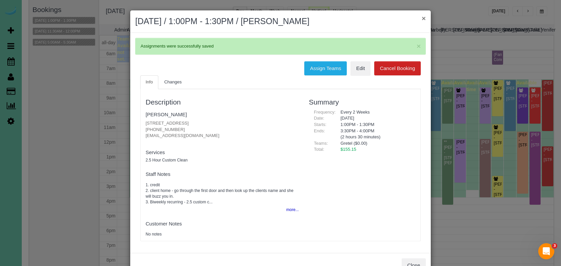
click at [423, 18] on button "×" at bounding box center [423, 18] width 4 height 7
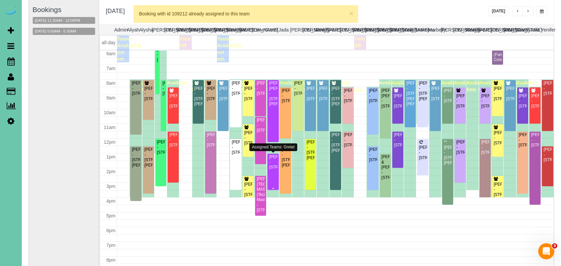
click at [273, 170] on div "Briana Lynch - 4702 N 133rd Plaza #112, Omaha, NE 68164" at bounding box center [273, 161] width 8 height 15
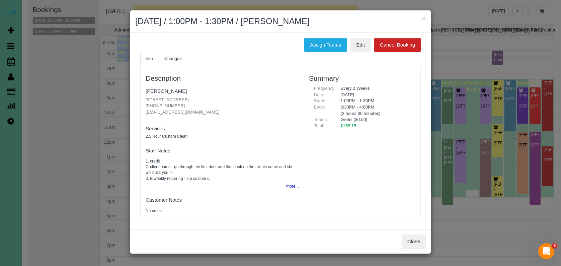
click at [173, 65] on div "Description Briana Lynch 4702 N 133rd Plaza #112, Omaha, NE 68164 (404) 333-484…" at bounding box center [280, 141] width 280 height 152
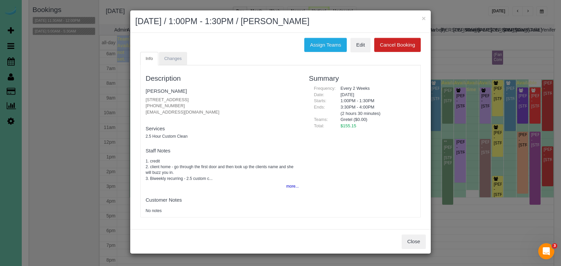
click at [174, 58] on span "Changes" at bounding box center [172, 58] width 17 height 5
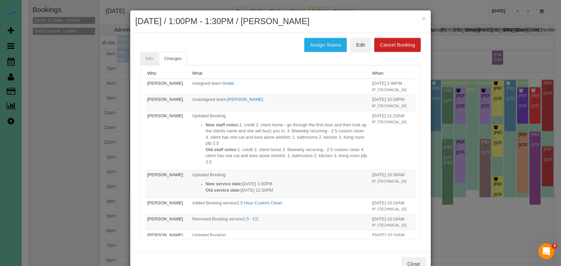
click at [152, 57] on span "Info" at bounding box center [148, 58] width 7 height 5
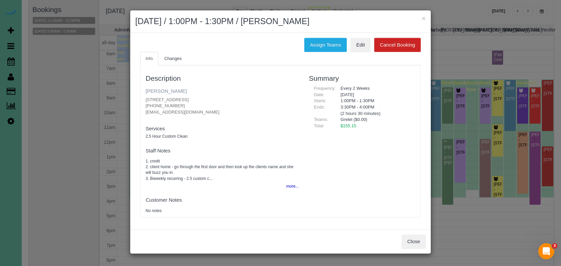
click at [170, 91] on link "Briana Lynch" at bounding box center [165, 91] width 41 height 6
click at [423, 15] on button "×" at bounding box center [423, 18] width 4 height 7
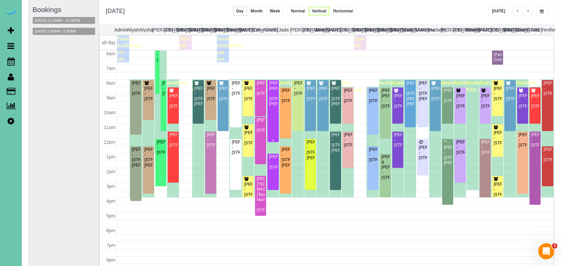
click at [272, 102] on div "Amanda JoLee - 18232 Dewey Ave, Elkhorn, NE 68022" at bounding box center [273, 94] width 8 height 26
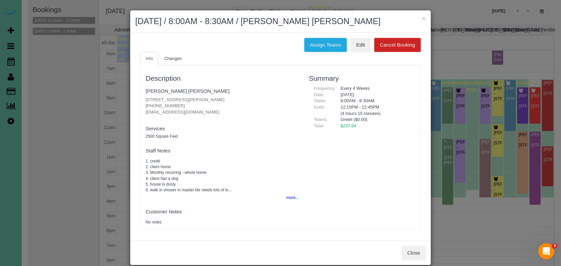
click at [162, 86] on fieldset "Amanda JoLee 18232 Dewey Ave, Elkhorn, NE 68022 (308) 440-9558 amandajolee1989@…" at bounding box center [221, 102] width 153 height 34
click at [158, 90] on link "Amanda JoLee" at bounding box center [187, 91] width 84 height 6
click at [424, 17] on button "×" at bounding box center [423, 18] width 4 height 7
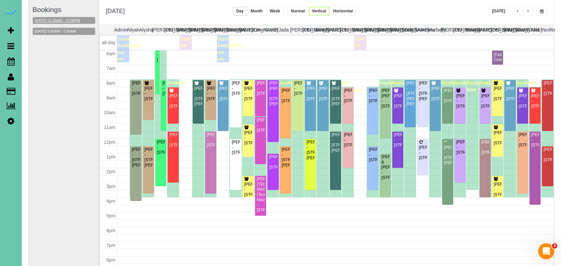
click at [74, 20] on button "11/03/2025 11:30AM - 12:00PM" at bounding box center [57, 20] width 49 height 7
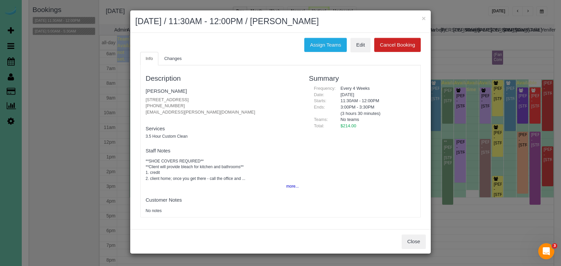
click at [422, 17] on button "×" at bounding box center [423, 18] width 4 height 7
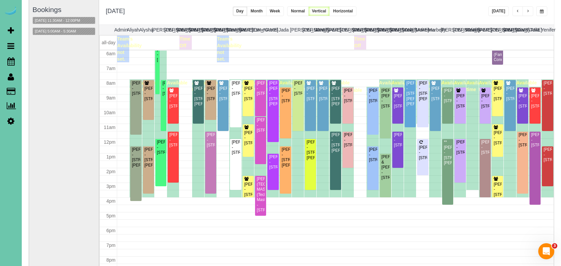
click at [523, 12] on div at bounding box center [522, 11] width 21 height 10
click at [527, 10] on span "button" at bounding box center [527, 11] width 3 height 4
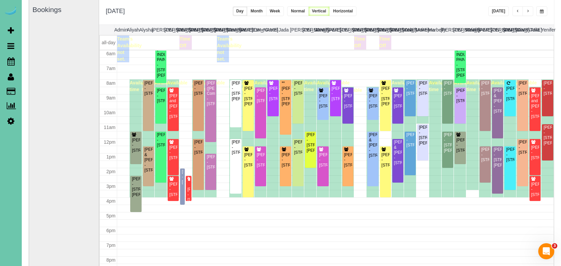
click at [527, 12] on span "button" at bounding box center [527, 11] width 3 height 4
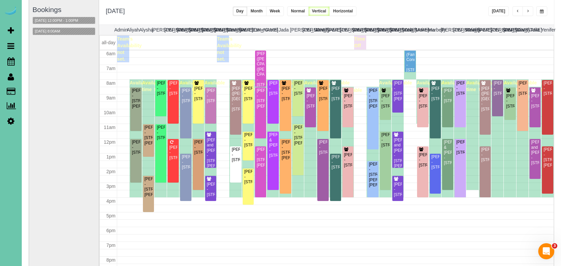
click at [528, 9] on button "button" at bounding box center [527, 11] width 11 height 10
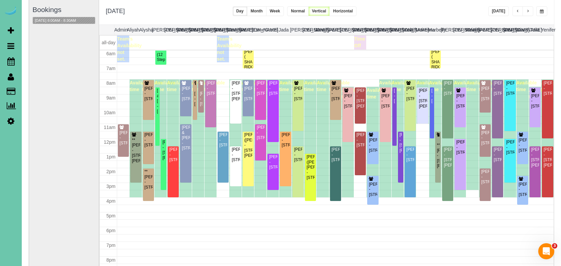
click at [541, 12] on span "button" at bounding box center [541, 11] width 4 height 4
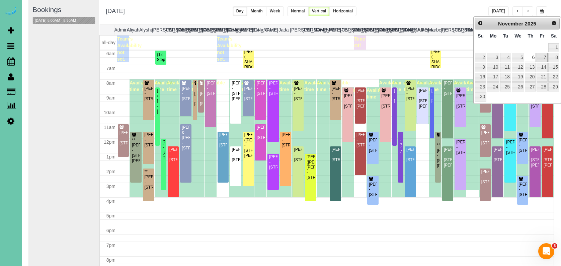
click at [542, 55] on link "7" at bounding box center [541, 57] width 11 height 9
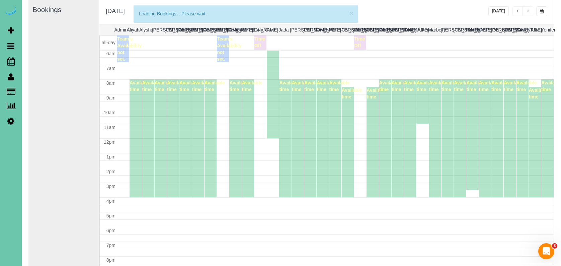
drag, startPoint x: 539, startPoint y: 12, endPoint x: 534, endPoint y: 15, distance: 5.8
click at [539, 13] on button "button" at bounding box center [541, 11] width 11 height 10
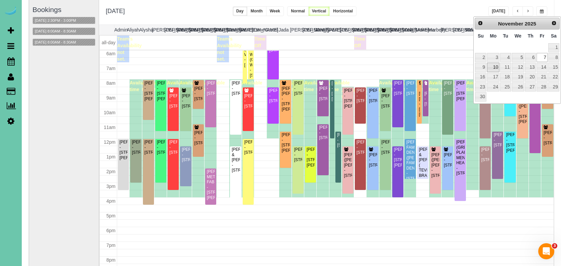
click at [493, 65] on link "10" at bounding box center [493, 67] width 12 height 9
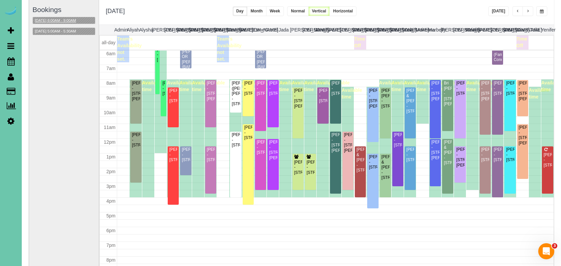
click at [65, 19] on button "11/10/2025 8:00AM - 9:00AM" at bounding box center [55, 20] width 45 height 7
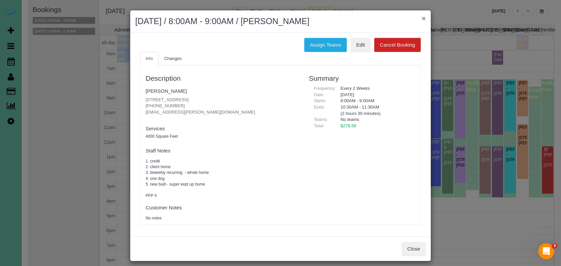
click at [422, 18] on button "×" at bounding box center [423, 18] width 4 height 7
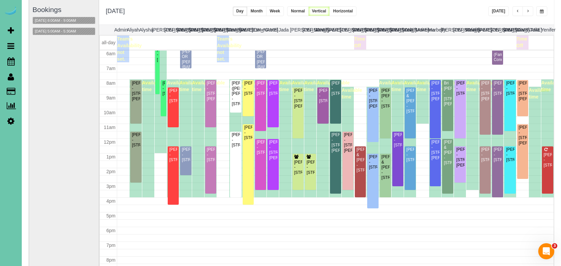
click at [541, 11] on span "button" at bounding box center [541, 11] width 4 height 4
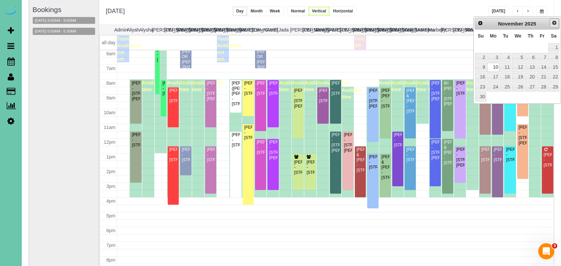
click at [553, 25] on span "Next" at bounding box center [553, 22] width 5 height 5
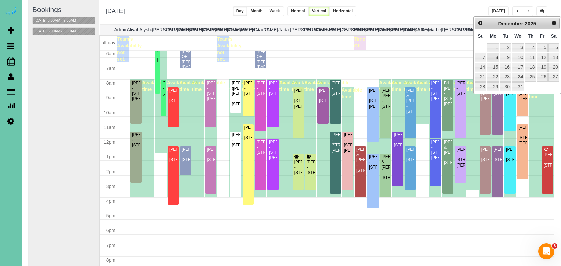
click at [492, 58] on link "8" at bounding box center [493, 57] width 12 height 9
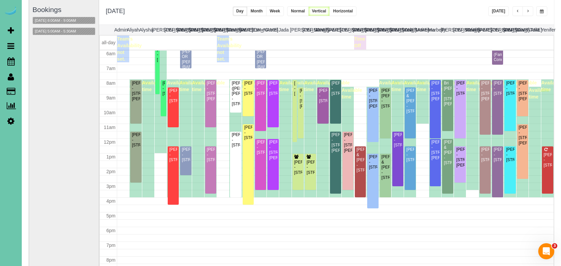
click at [540, 11] on span "button" at bounding box center [541, 11] width 4 height 4
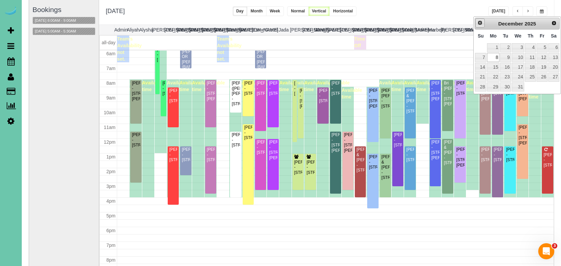
click at [478, 25] on span "Prev" at bounding box center [479, 22] width 5 height 5
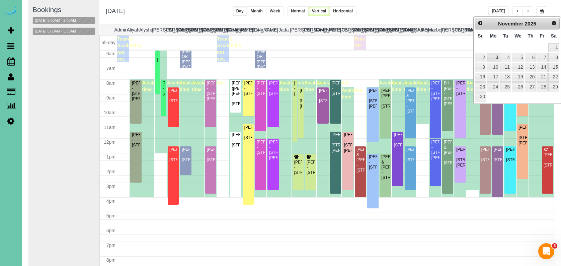
click at [495, 56] on link "3" at bounding box center [493, 57] width 12 height 9
type input "**********"
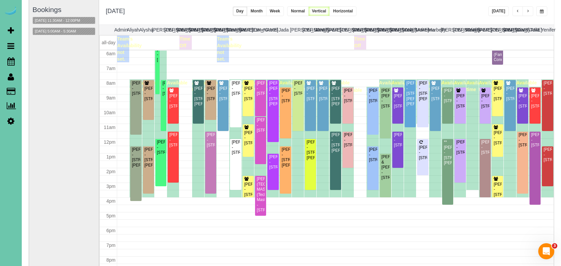
click at [541, 13] on span "button" at bounding box center [541, 11] width 4 height 4
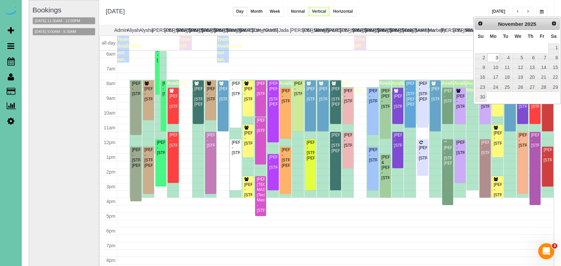
click at [446, 14] on div "**********" at bounding box center [326, 12] width 455 height 25
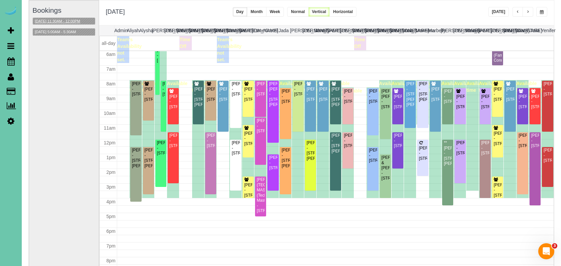
click at [67, 18] on button "11/03/2025 11:30AM - 12:00PM" at bounding box center [57, 21] width 49 height 7
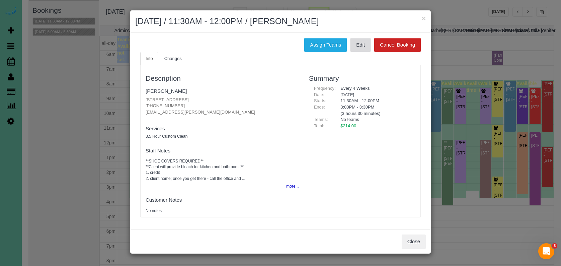
click at [360, 38] on link "Edit" at bounding box center [360, 45] width 20 height 14
click at [423, 18] on button "×" at bounding box center [423, 18] width 4 height 7
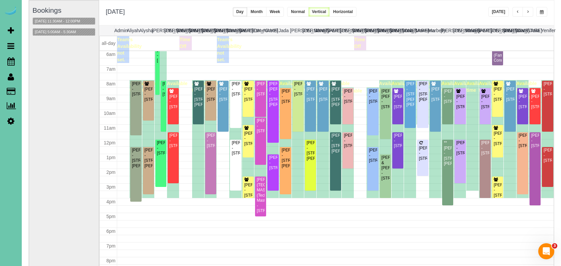
scroll to position [47, 0]
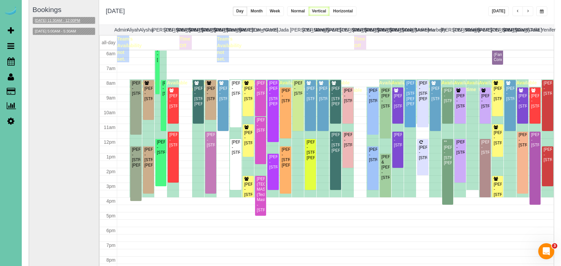
click at [67, 17] on button "11/03/2025 11:30AM - 12:00PM" at bounding box center [57, 20] width 49 height 7
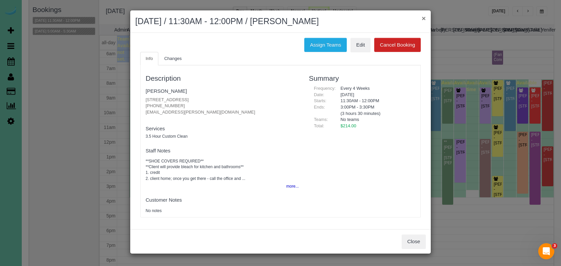
click at [422, 18] on button "×" at bounding box center [423, 18] width 4 height 7
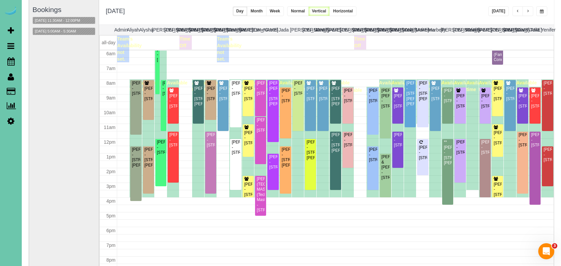
click at [528, 12] on span "button" at bounding box center [527, 11] width 3 height 4
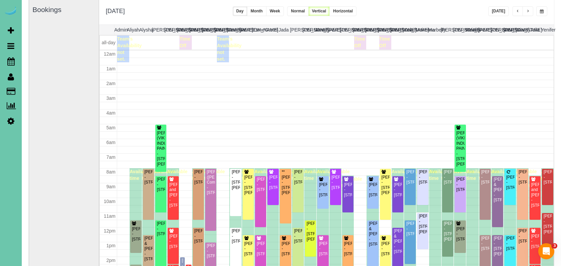
scroll to position [89, 0]
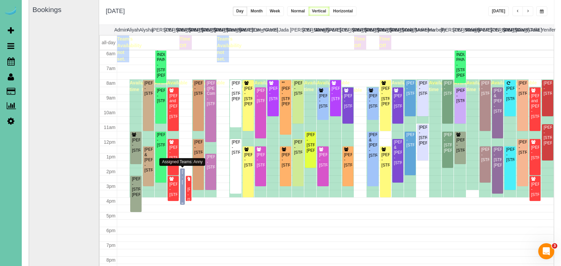
click at [182, 178] on div "Ashley Scheffer - 200 S 31st Ave; Apt 4603, Omaha, NE 68131" at bounding box center [182, 176] width 2 height 15
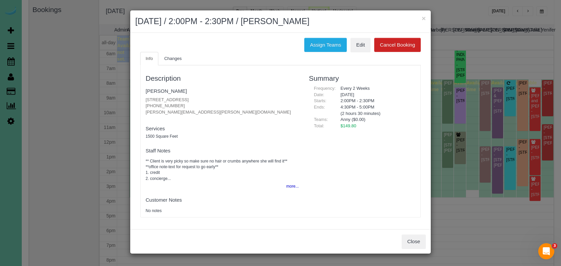
click at [407, 244] on button "Close" at bounding box center [413, 241] width 24 height 14
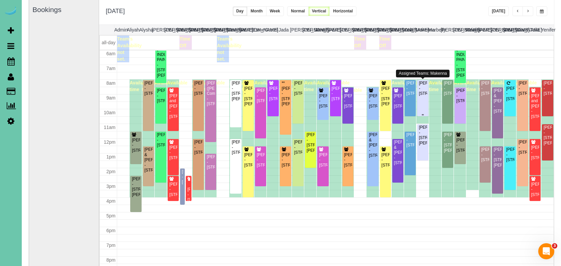
click at [423, 96] on div "Dani Koenig - 607 Cedar St, Omaha, NE 68108" at bounding box center [422, 88] width 8 height 15
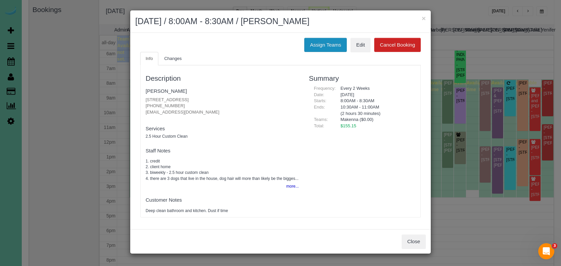
drag, startPoint x: 328, startPoint y: 49, endPoint x: 321, endPoint y: 49, distance: 7.4
click at [328, 49] on button "Assign Teams" at bounding box center [325, 45] width 42 height 14
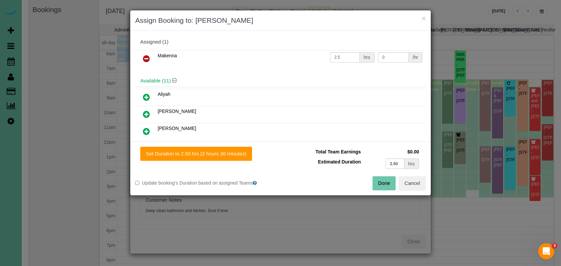
click at [146, 60] on icon at bounding box center [146, 59] width 7 height 8
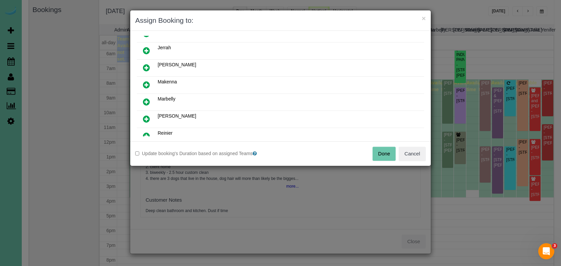
scroll to position [122, 0]
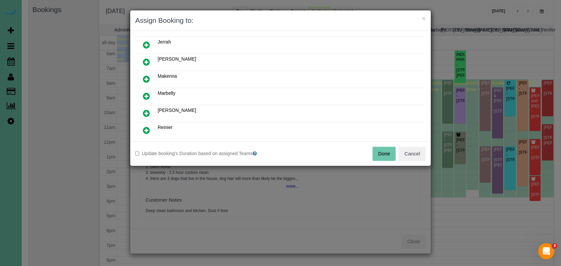
click at [144, 94] on icon at bounding box center [146, 96] width 7 height 8
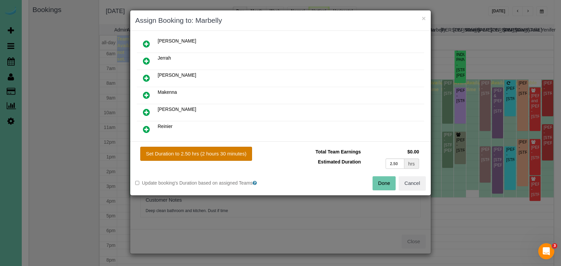
drag, startPoint x: 192, startPoint y: 149, endPoint x: 206, endPoint y: 151, distance: 13.9
click at [193, 149] on button "Set Duration to 2.50 hrs (2 hours 30 minutes)" at bounding box center [196, 153] width 112 height 14
type input "2.50"
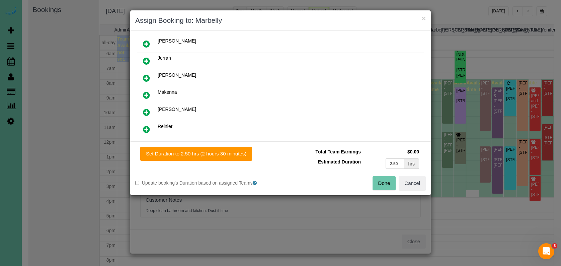
click at [389, 180] on button "Done" at bounding box center [383, 183] width 23 height 14
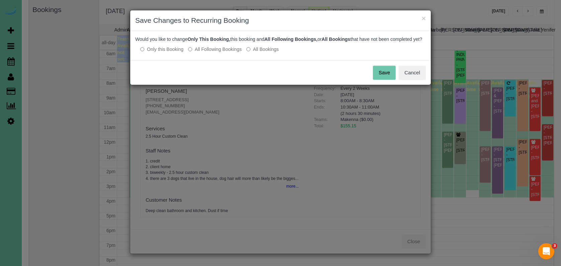
click at [389, 80] on button "Save" at bounding box center [384, 73] width 23 height 14
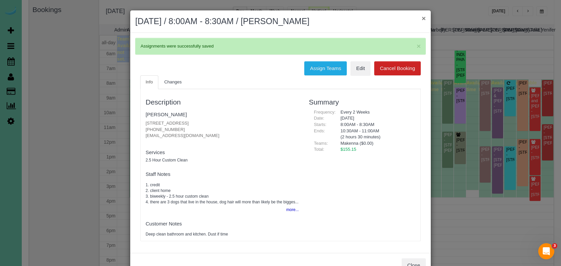
click at [425, 19] on button "×" at bounding box center [423, 18] width 4 height 7
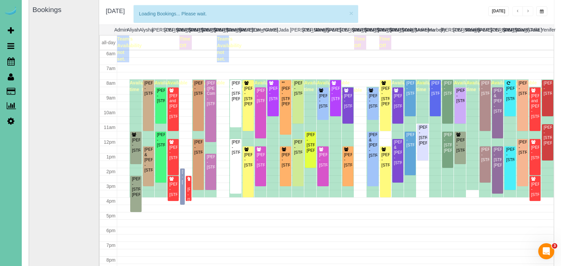
scroll to position [89, 0]
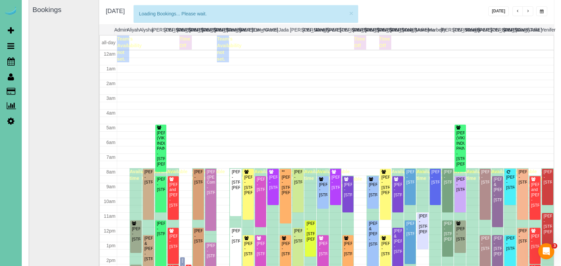
click at [422, 213] on div "Madeline Cloonan - 6462 Poppleton Ave, Omaha, NE 68106" at bounding box center [422, 223] width 8 height 21
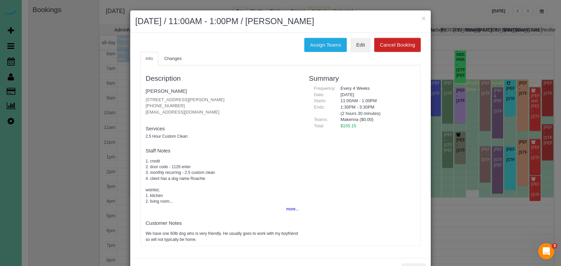
click at [313, 32] on div "× November 04, 2025 / 11:00AM - 1:00PM / Madeline Cloonan" at bounding box center [280, 21] width 300 height 22
click at [312, 39] on button "Assign Teams" at bounding box center [325, 45] width 42 height 14
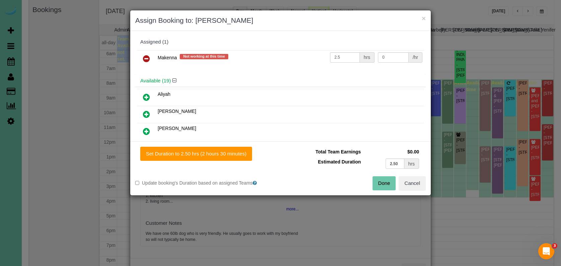
drag, startPoint x: 144, startPoint y: 56, endPoint x: 149, endPoint y: 67, distance: 12.0
click at [144, 57] on icon at bounding box center [146, 59] width 7 height 8
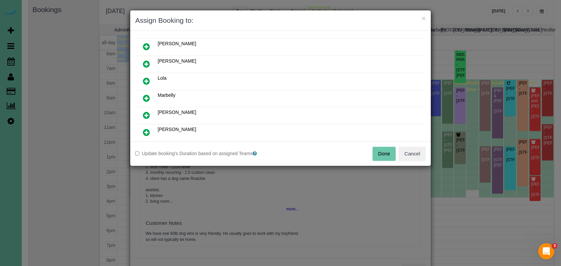
scroll to position [208, 0]
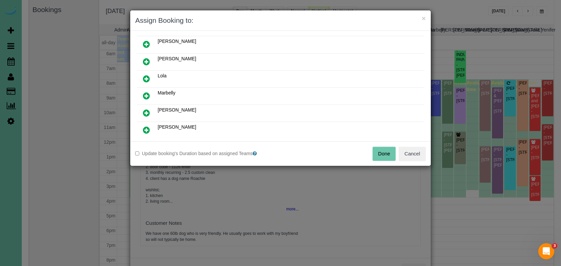
drag, startPoint x: 149, startPoint y: 93, endPoint x: 152, endPoint y: 98, distance: 5.3
click at [149, 93] on icon at bounding box center [146, 96] width 7 height 8
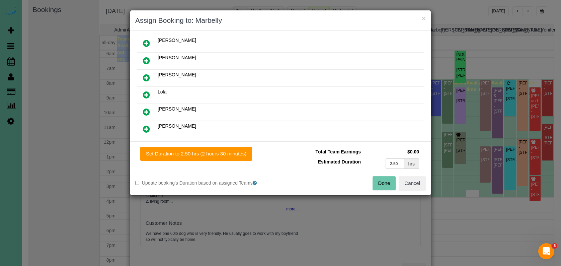
drag, startPoint x: 248, startPoint y: 154, endPoint x: 272, endPoint y: 159, distance: 24.9
click at [250, 154] on button "Set Duration to 2.50 hrs (2 hours 30 minutes)" at bounding box center [196, 153] width 112 height 14
type input "2.50"
click at [383, 179] on button "Done" at bounding box center [383, 183] width 23 height 14
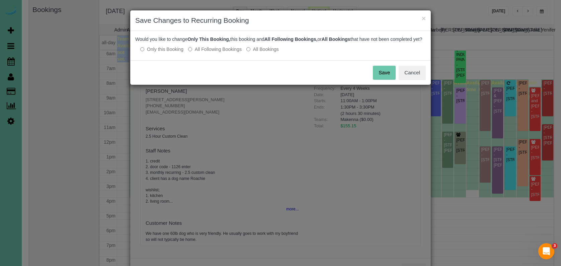
click at [375, 79] on button "Save" at bounding box center [384, 73] width 23 height 14
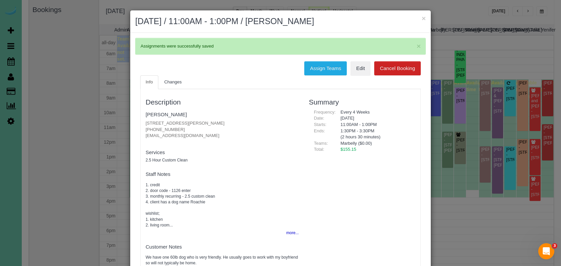
drag, startPoint x: 423, startPoint y: 17, endPoint x: 405, endPoint y: 23, distance: 18.9
click at [423, 17] on button "×" at bounding box center [423, 18] width 4 height 7
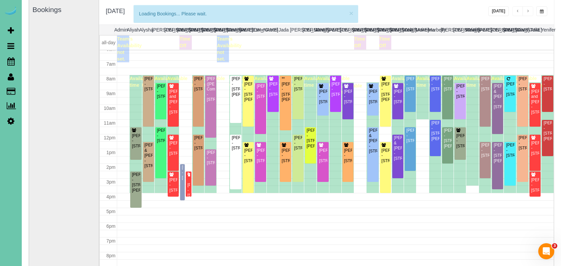
scroll to position [0, 0]
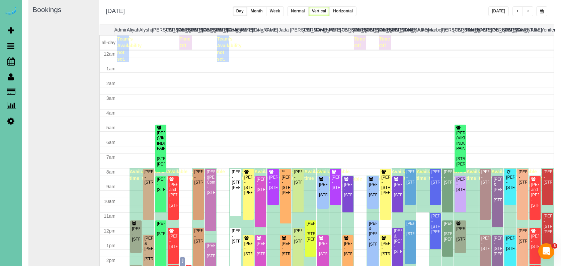
click at [182, 258] on div "Ashley Scheffer - 200 S 31st Ave; Apt 4603, Omaha, NE 68131" at bounding box center [182, 265] width 2 height 15
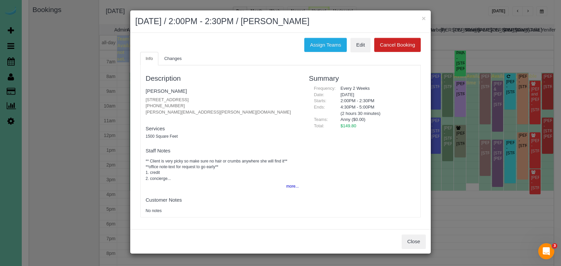
click at [422, 18] on button "×" at bounding box center [423, 18] width 4 height 7
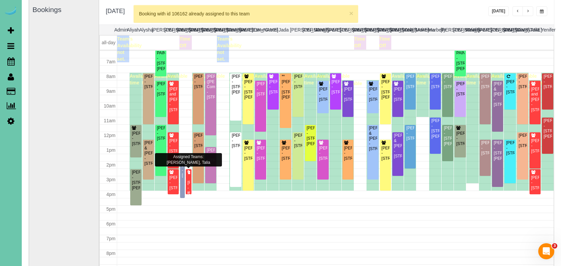
click at [190, 175] on div at bounding box center [189, 181] width 6 height 25
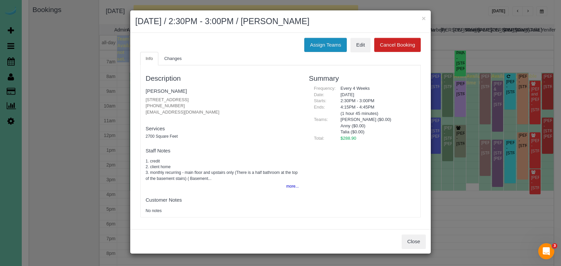
click at [327, 39] on button "Assign Teams" at bounding box center [325, 45] width 42 height 14
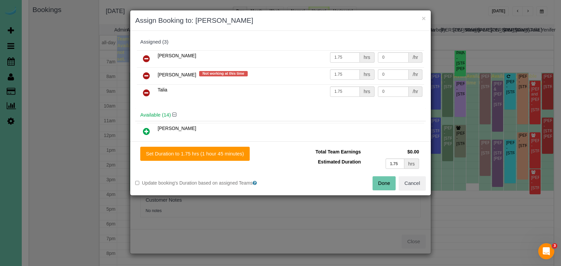
click at [144, 74] on icon at bounding box center [146, 76] width 7 height 8
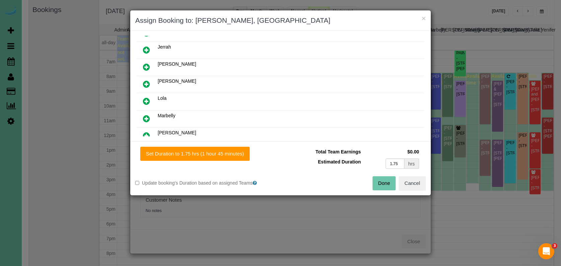
scroll to position [150, 0]
click at [147, 117] on icon at bounding box center [146, 118] width 7 height 8
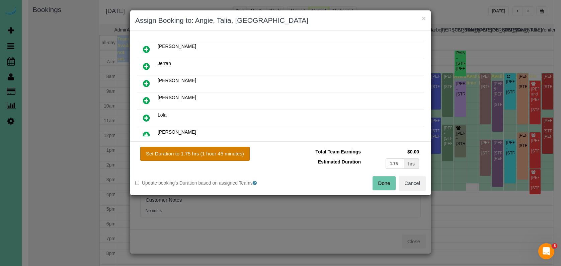
click at [216, 149] on button "Set Duration to 1.75 hrs (1 hour 45 minutes)" at bounding box center [194, 153] width 109 height 14
type input "1.75"
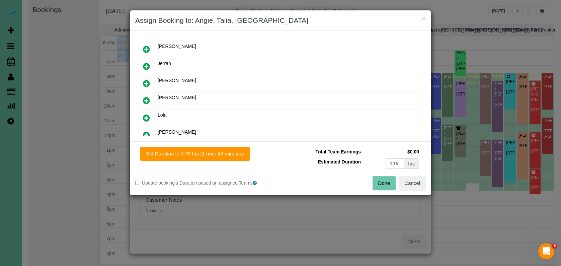
click at [377, 186] on button "Done" at bounding box center [383, 183] width 23 height 14
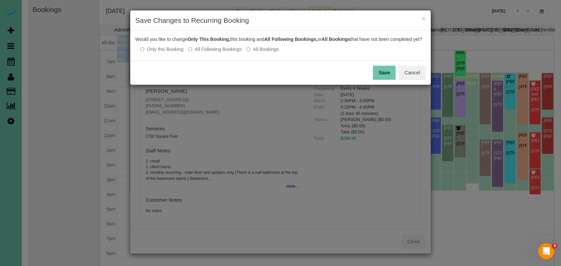
click at [388, 75] on button "Save" at bounding box center [384, 73] width 23 height 14
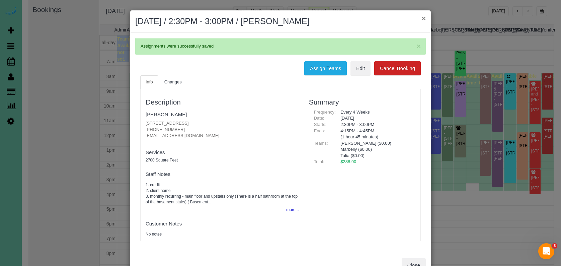
click at [422, 18] on button "×" at bounding box center [423, 18] width 4 height 7
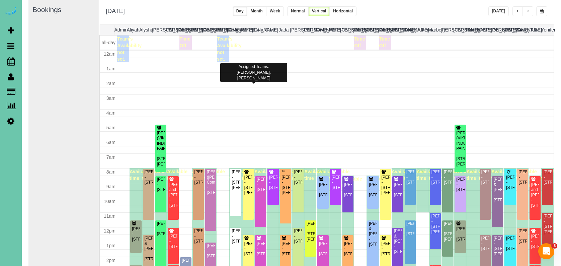
scroll to position [95, 0]
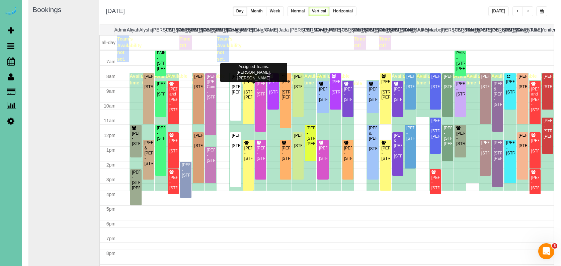
click at [526, 12] on span "button" at bounding box center [527, 11] width 3 height 4
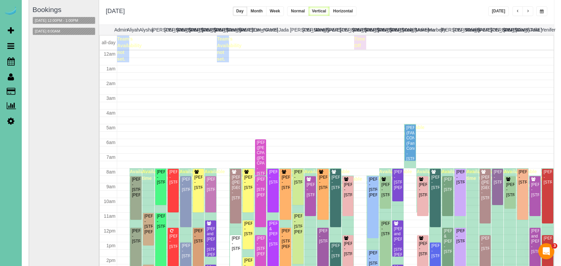
scroll to position [89, 0]
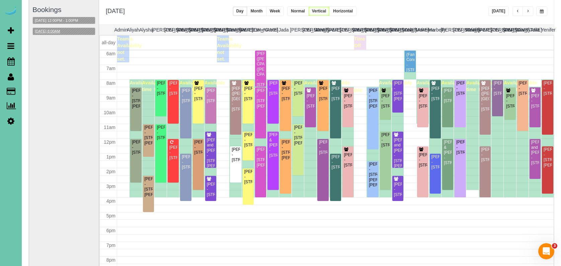
click at [62, 33] on button "11/05/2025 8:00AM" at bounding box center [47, 31] width 29 height 7
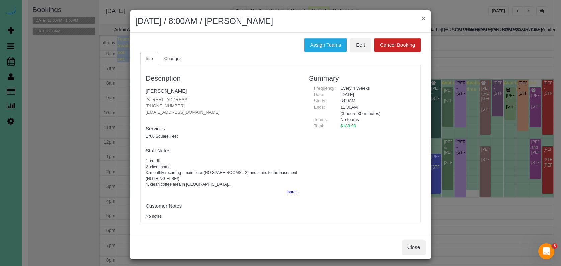
click at [422, 19] on button "×" at bounding box center [423, 18] width 4 height 7
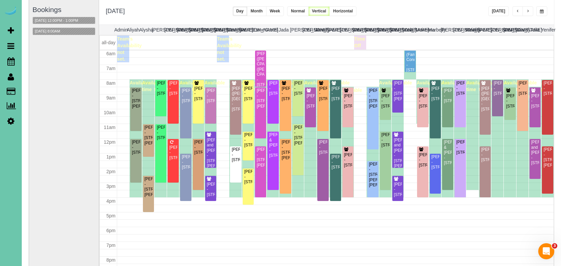
click at [447, 1] on div "**********" at bounding box center [326, 12] width 455 height 25
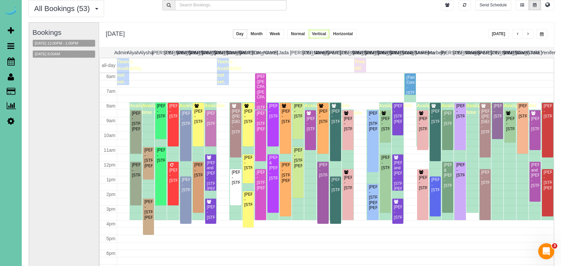
scroll to position [25, 0]
click at [152, 212] on div "Nancy O'Bryan - 17920 Frances St, Omaha, NE 68130" at bounding box center [148, 209] width 8 height 21
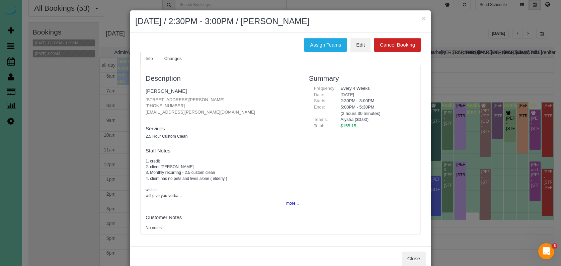
drag, startPoint x: 181, startPoint y: 104, endPoint x: 143, endPoint y: 105, distance: 37.8
click at [142, 104] on div "Description Nancy O'Bryan 17920 Frances St, Omaha, NE 68130 (402) 502-0465 nobr…" at bounding box center [221, 150] width 163 height 162
copy p "(402) 502-0465"
click at [421, 21] on button "×" at bounding box center [423, 18] width 4 height 7
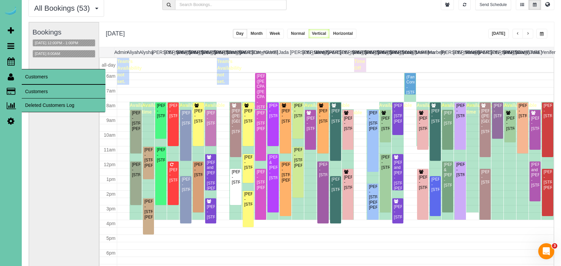
click at [40, 94] on link "Customers" at bounding box center [64, 91] width 84 height 13
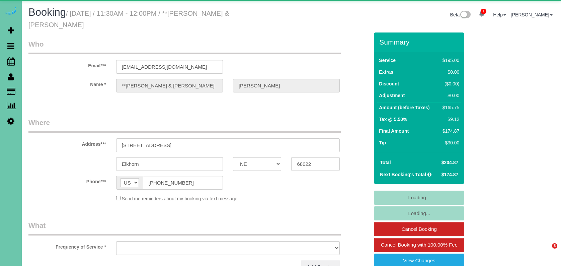
select select "NE"
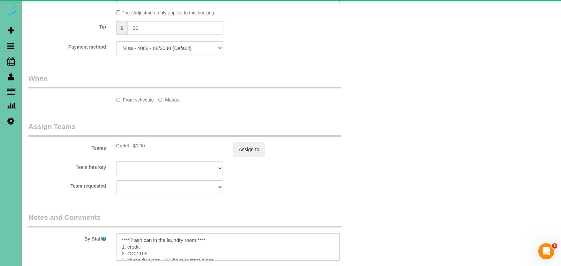
select select "object:905"
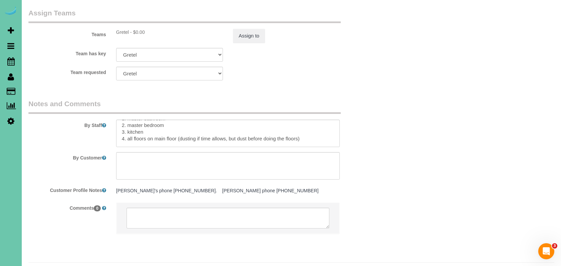
scroll to position [112, 0]
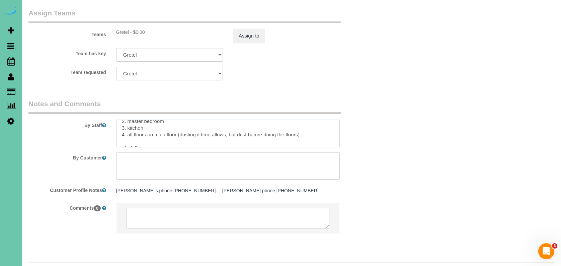
click at [123, 119] on textarea at bounding box center [227, 132] width 223 height 27
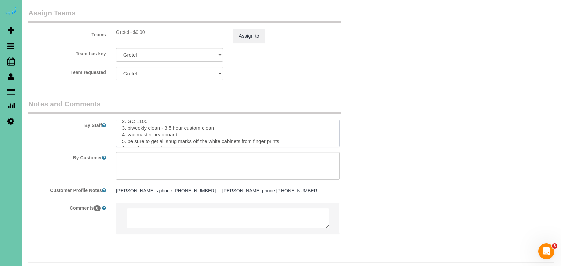
scroll to position [0, 0]
drag, startPoint x: 180, startPoint y: 119, endPoint x: 110, endPoint y: 88, distance: 76.9
click at [110, 99] on fieldset "Notes and Comments By Staff By Customer Customer Profile Notes Joy's phone 402-…" at bounding box center [198, 172] width 340 height 146
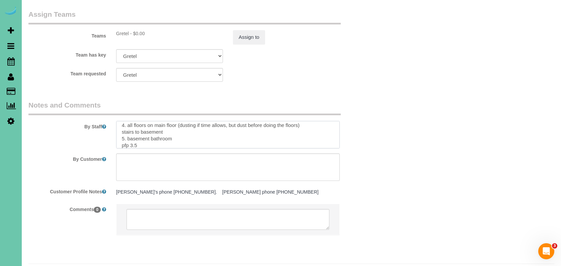
scroll to position [129, 0]
paste textarea "****Bote de basura en el lavadero **** 1. Crédito 2. GC 1105 3. Limpieza quince…"
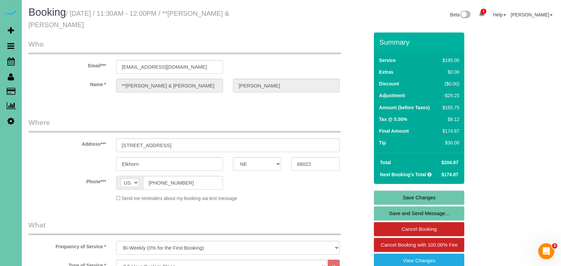
scroll to position [0, 0]
type textarea "****Trash can in the laundry room **** 1. credit 2. GC 1105 3. biweekly clean -…"
click at [436, 191] on link "Save Changes" at bounding box center [419, 197] width 90 height 14
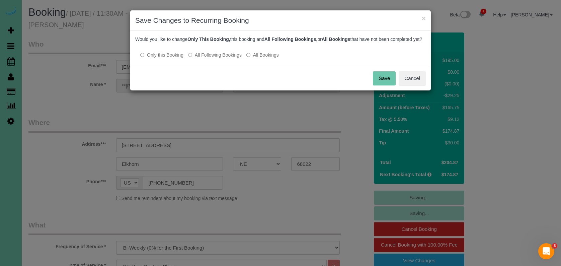
click at [199, 58] on label "All Following Bookings" at bounding box center [215, 55] width 54 height 7
click at [382, 85] on button "Save" at bounding box center [384, 78] width 23 height 14
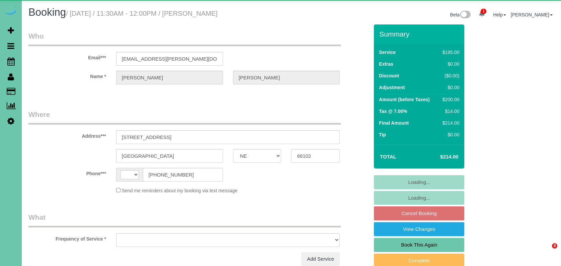
select select "NE"
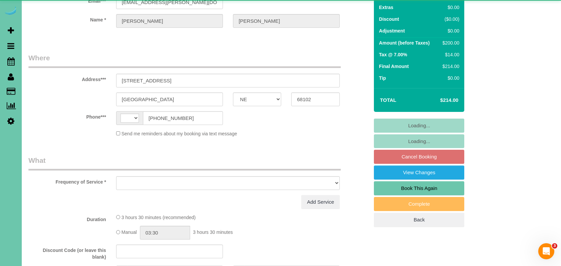
select select "string:[GEOGRAPHIC_DATA]"
select select "object:620"
select select "string:fspay-b8d42ac1-ce4e-4fc3-a2d2-ee993f65a01f"
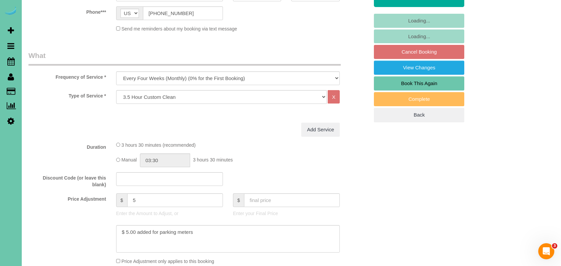
select select "object:891"
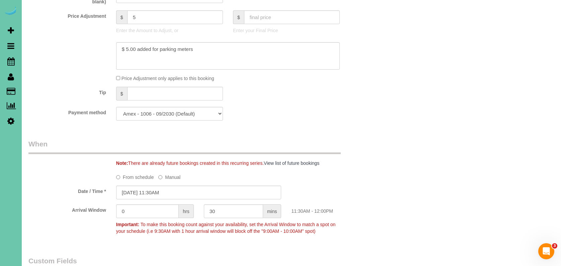
scroll to position [371, 0]
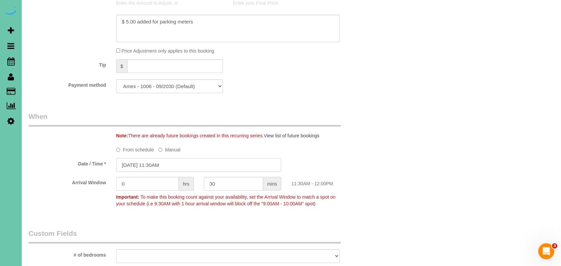
click at [164, 163] on input "[DATE] 11:30AM" at bounding box center [198, 165] width 165 height 14
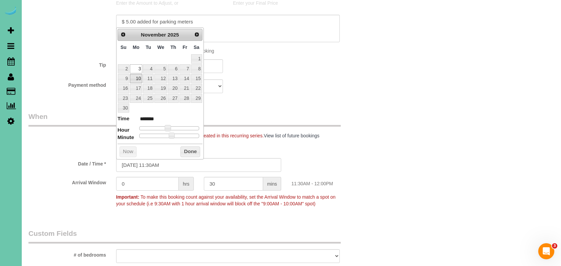
click at [135, 77] on link "10" at bounding box center [136, 78] width 12 height 9
type input "[DATE] 12:30PM"
type input "*******"
drag, startPoint x: 169, startPoint y: 126, endPoint x: 171, endPoint y: 133, distance: 6.8
click at [170, 126] on span at bounding box center [170, 128] width 6 height 6
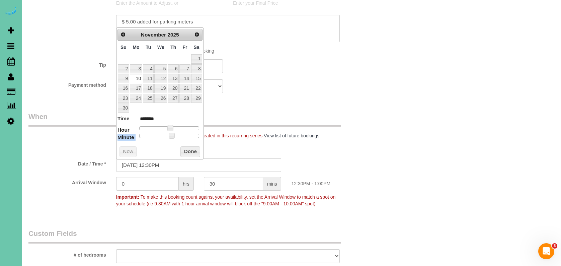
drag, startPoint x: 172, startPoint y: 136, endPoint x: 119, endPoint y: 133, distance: 53.3
click at [119, 133] on div "Prev Next [DATE] Su Mo Tu We Th Fr Sa 1 2 3 4 5 6 7 8 9 10 11 12 13 14 15 16 17…" at bounding box center [160, 93] width 88 height 132
type input "[DATE] 12:25PM"
type input "*******"
type input "[DATE] 12:20PM"
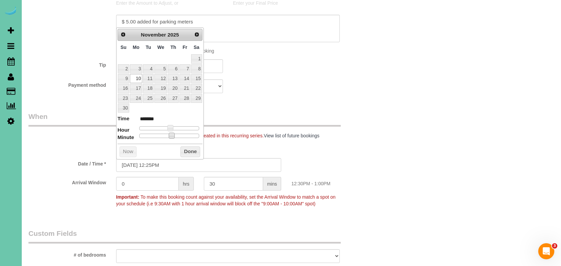
type input "*******"
type input "[DATE] 12:15PM"
type input "*******"
type input "[DATE] 12:10PM"
type input "*******"
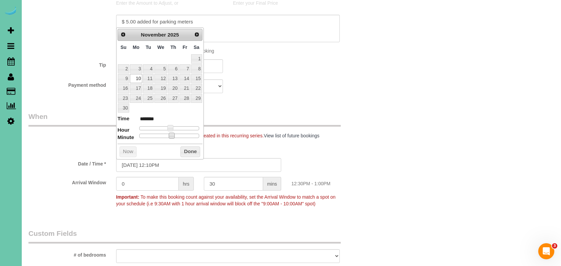
type input "[DATE] 12:05PM"
type input "*******"
type input "[DATE] 12:00PM"
type input "*******"
drag, startPoint x: 141, startPoint y: 132, endPoint x: 134, endPoint y: 132, distance: 7.4
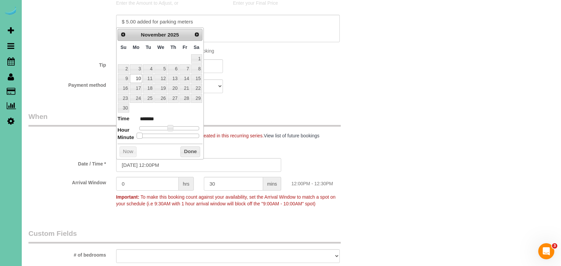
click at [134, 132] on dl "Time ******* Hour Minute Second Millisecond Microsecond Time Zone ***** ***** *…" at bounding box center [159, 126] width 85 height 23
click at [198, 152] on button "Done" at bounding box center [190, 151] width 20 height 11
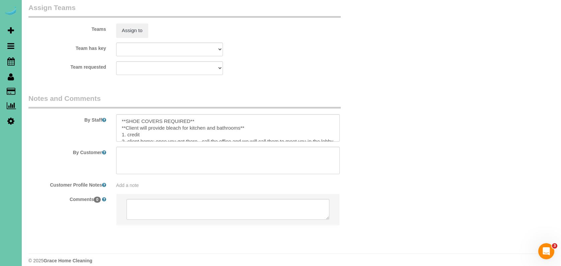
scroll to position [718, 0]
click at [130, 26] on button "Assign to" at bounding box center [132, 31] width 32 height 14
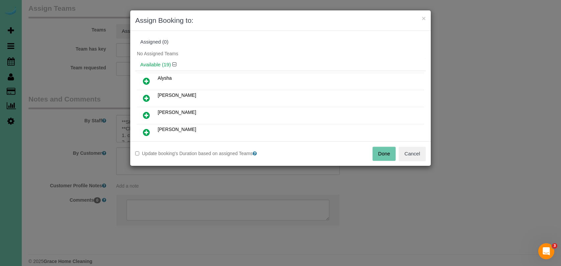
click at [145, 81] on icon at bounding box center [146, 81] width 7 height 8
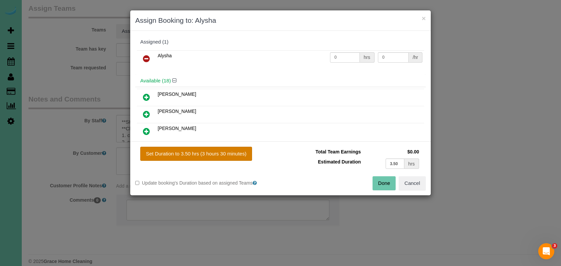
click at [190, 151] on button "Set Duration to 3.50 hrs (3 hours 30 minutes)" at bounding box center [196, 153] width 112 height 14
type input "3.50"
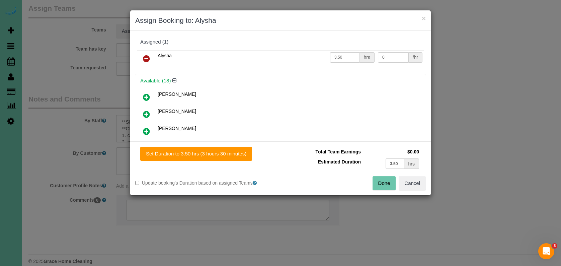
click at [381, 182] on button "Done" at bounding box center [383, 183] width 23 height 14
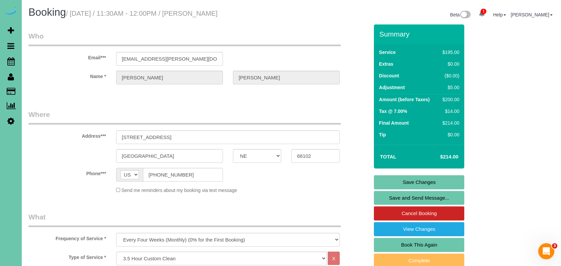
scroll to position [0, 0]
click at [384, 182] on link "Save Changes" at bounding box center [419, 182] width 90 height 14
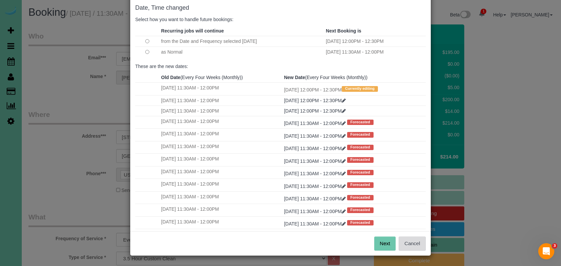
scroll to position [34, 0]
drag, startPoint x: 391, startPoint y: 241, endPoint x: 375, endPoint y: 224, distance: 23.9
click at [391, 241] on button "Next" at bounding box center [385, 243] width 22 height 14
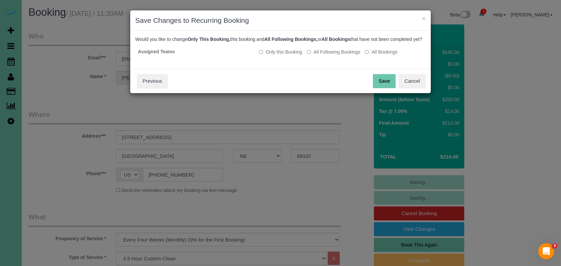
drag, startPoint x: 314, startPoint y: 56, endPoint x: 337, endPoint y: 68, distance: 26.0
click at [315, 55] on label "All Following Bookings" at bounding box center [334, 51] width 54 height 7
drag, startPoint x: 372, startPoint y: 86, endPoint x: 376, endPoint y: 88, distance: 4.3
click at [375, 87] on div "Save Cancel Previous" at bounding box center [280, 81] width 300 height 24
drag, startPoint x: 379, startPoint y: 88, endPoint x: 356, endPoint y: 80, distance: 24.2
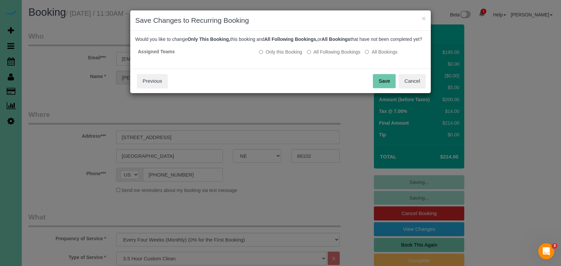
click at [379, 88] on button "Save" at bounding box center [384, 81] width 23 height 14
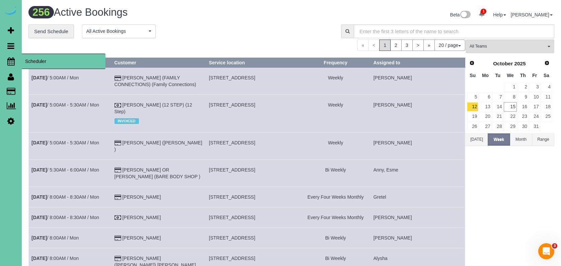
click at [9, 63] on icon at bounding box center [10, 61] width 7 height 8
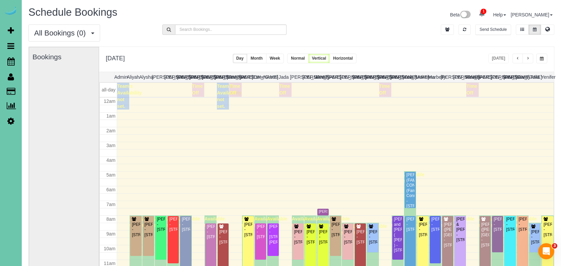
scroll to position [89, 0]
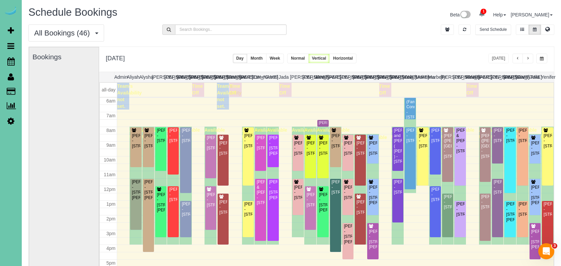
click at [541, 60] on span "button" at bounding box center [541, 59] width 4 height 4
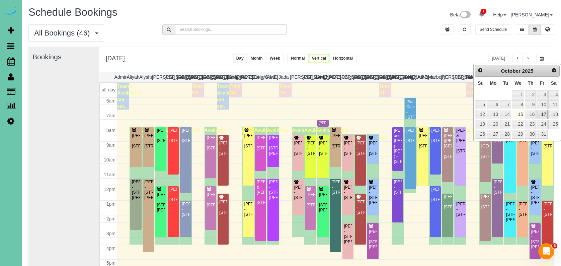
click at [543, 112] on link "17" at bounding box center [541, 114] width 11 height 9
type input "**********"
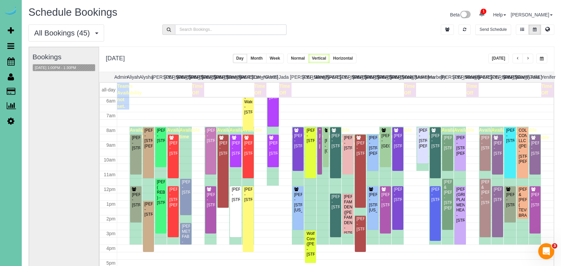
click at [188, 28] on input "text" at bounding box center [230, 29] width 111 height 10
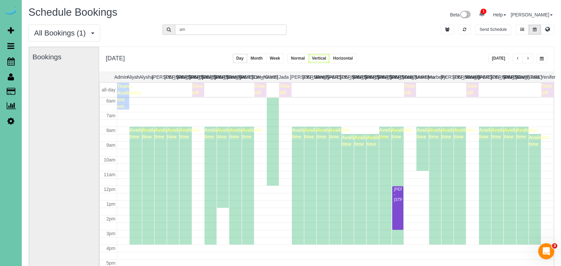
type input "a"
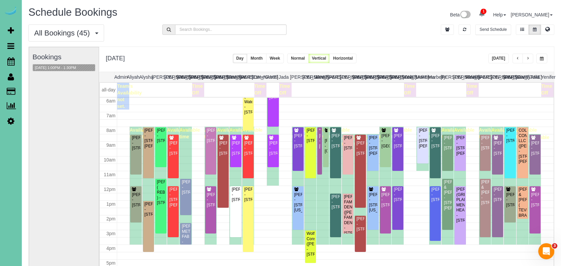
click at [540, 59] on span "button" at bounding box center [541, 59] width 4 height 4
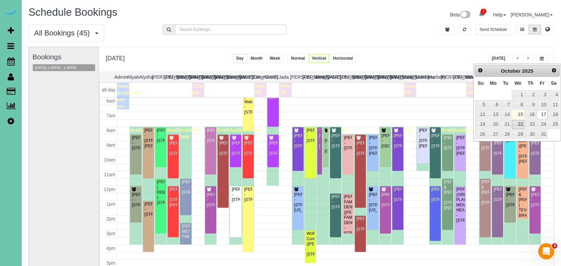
click at [518, 122] on link "22" at bounding box center [517, 124] width 13 height 9
type input "**********"
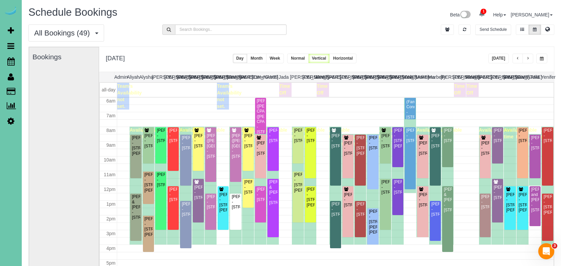
click at [496, 60] on button "[DATE]" at bounding box center [498, 59] width 21 height 10
